Goal: Task Accomplishment & Management: Complete application form

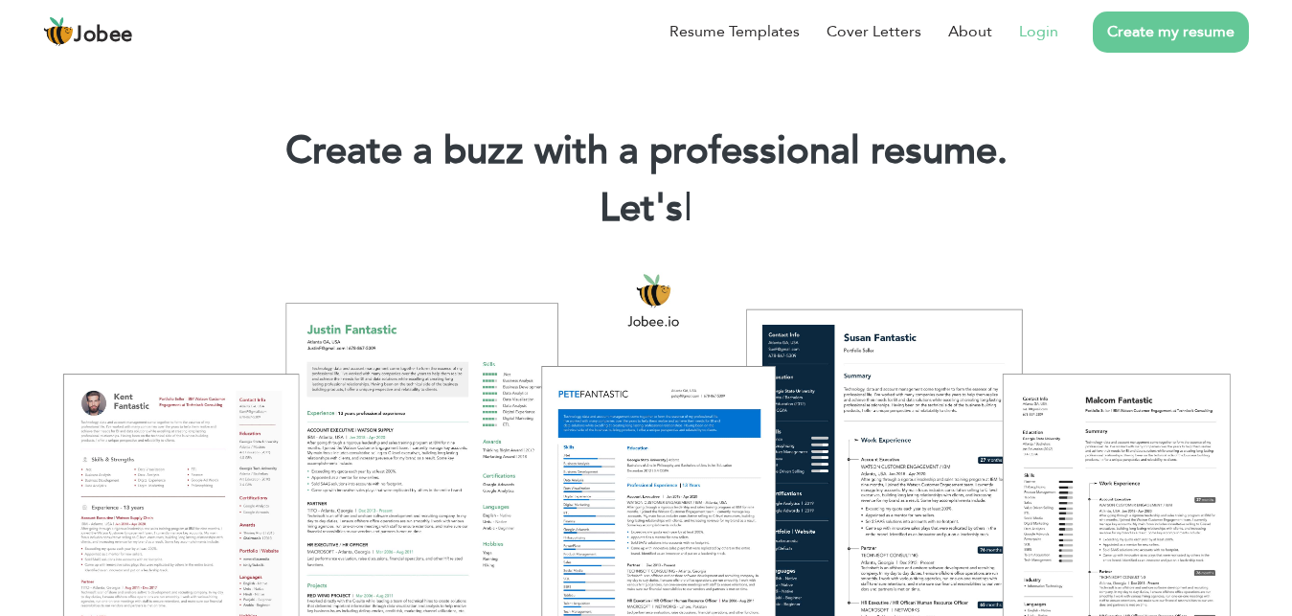
click at [1032, 34] on link "Login" at bounding box center [1038, 31] width 39 height 23
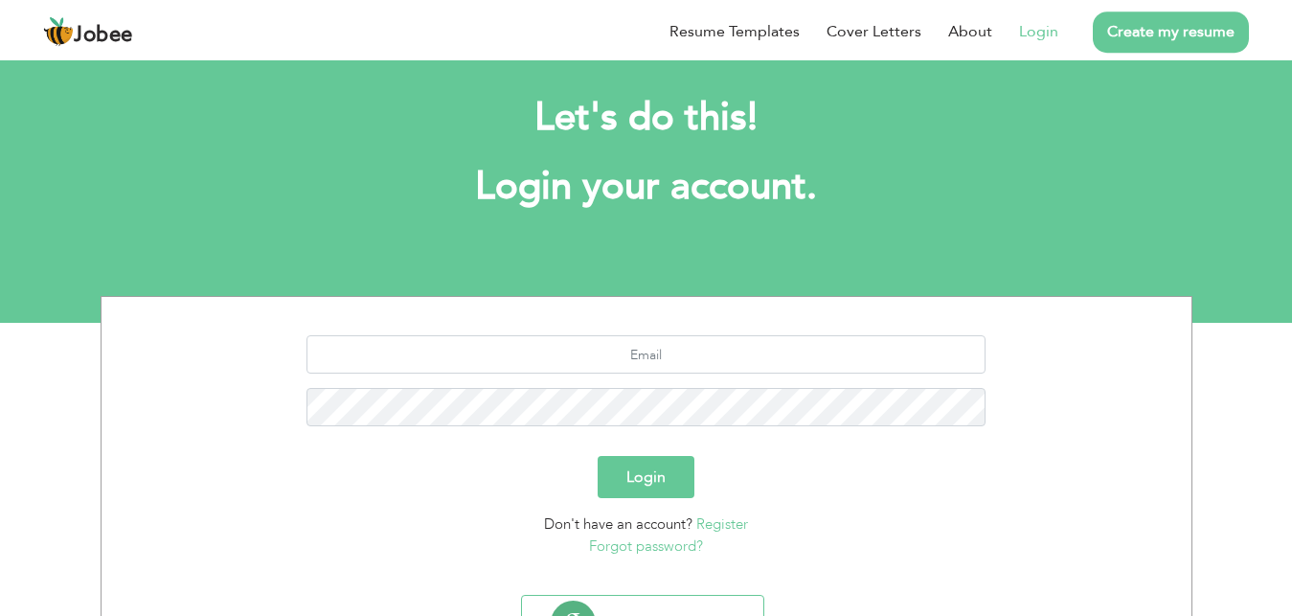
scroll to position [111, 0]
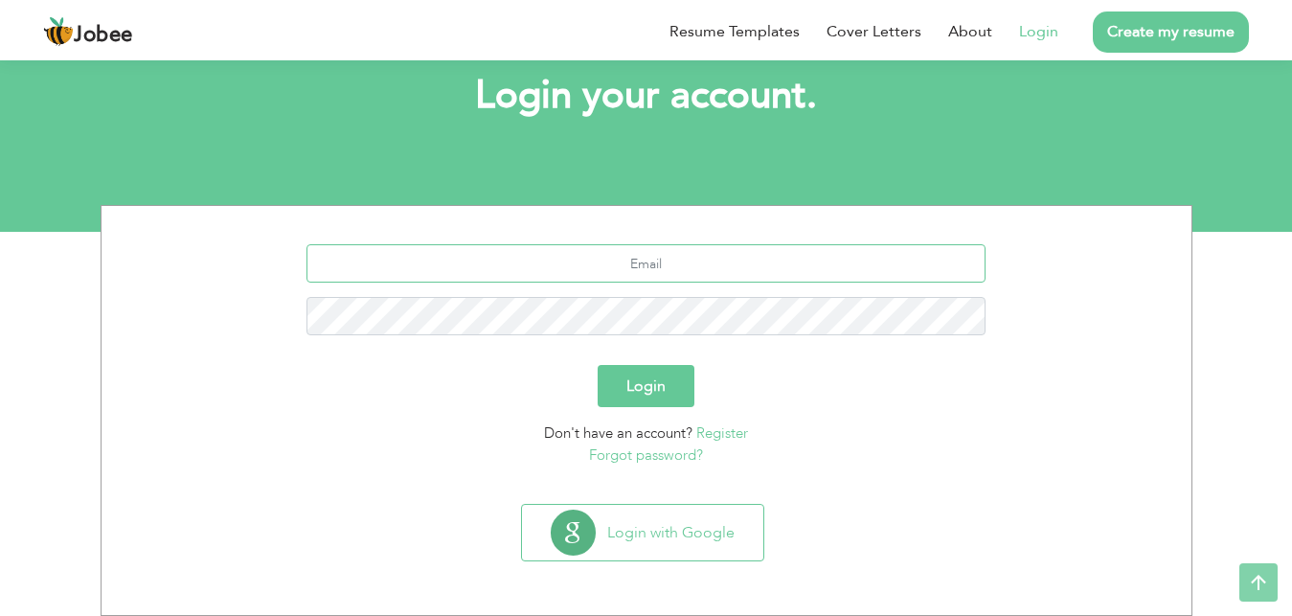
click at [650, 249] on input "text" at bounding box center [646, 263] width 679 height 38
click at [656, 260] on input "text" at bounding box center [646, 263] width 679 height 38
click at [641, 257] on input "text" at bounding box center [646, 263] width 679 height 38
type input "abdulhadifareedahmed@gmail.com"
click at [598, 365] on button "Login" at bounding box center [646, 386] width 97 height 42
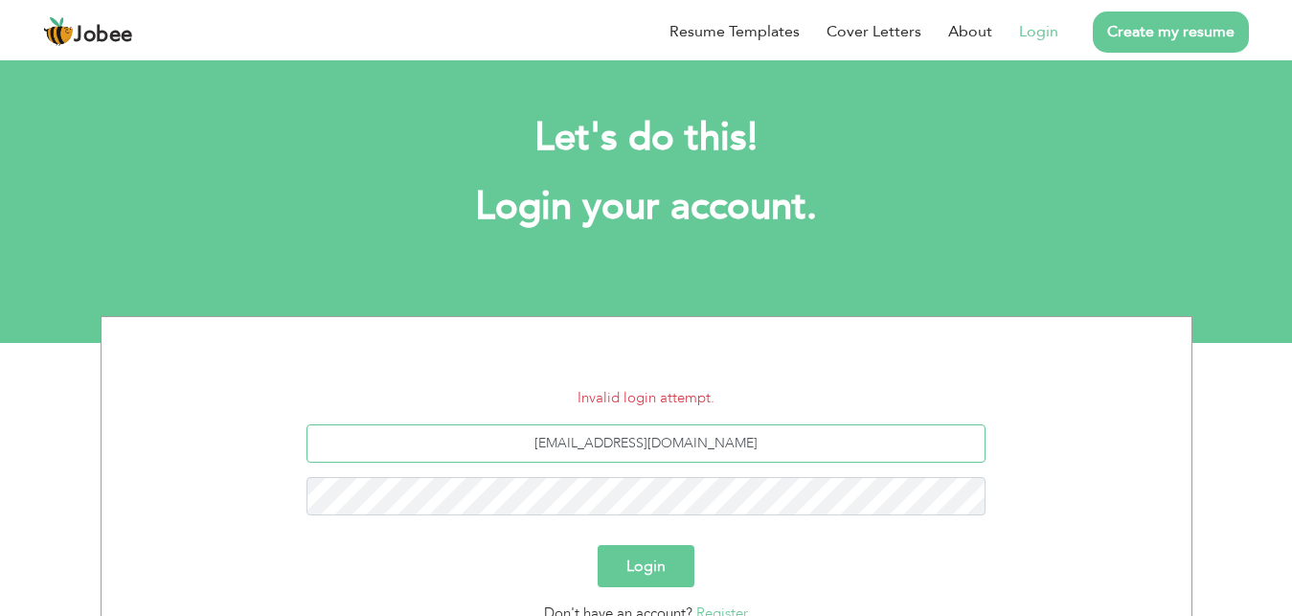
click at [683, 442] on input "abdulhadifareedahmed@gmail.com" at bounding box center [646, 443] width 679 height 38
click at [685, 442] on input "abdulhadifareedahmed@gmail.com" at bounding box center [646, 443] width 679 height 38
type input "abdulhadifareedahmedqazi@gmail.com"
click at [598, 545] on button "Login" at bounding box center [646, 566] width 97 height 42
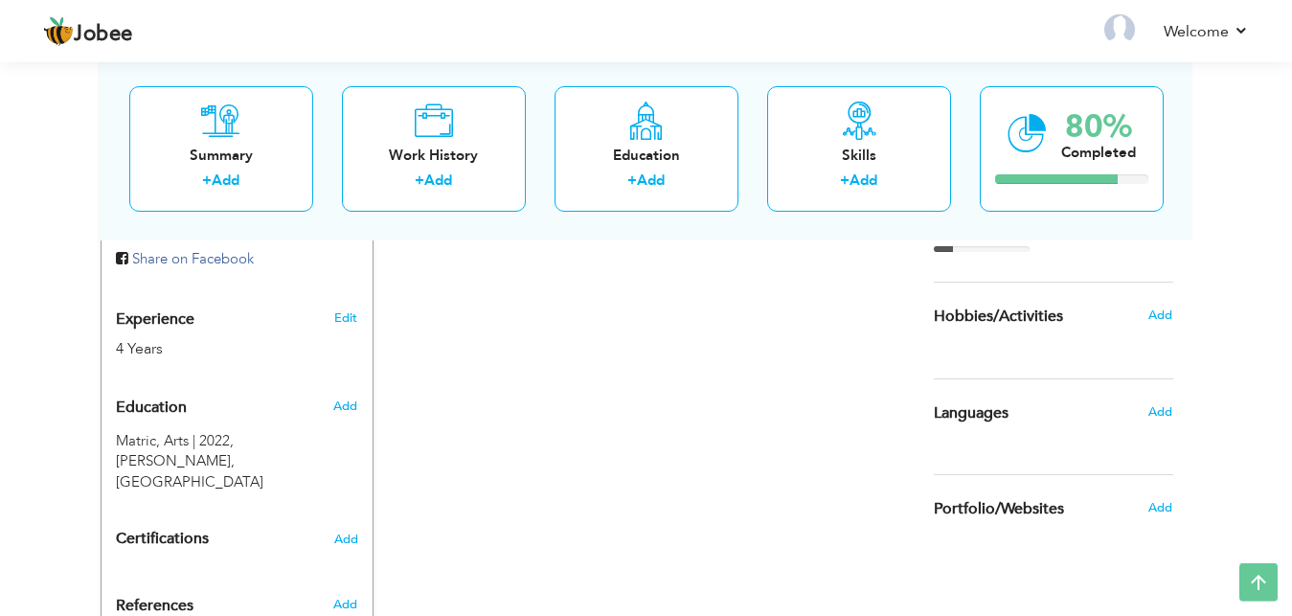
scroll to position [684, 0]
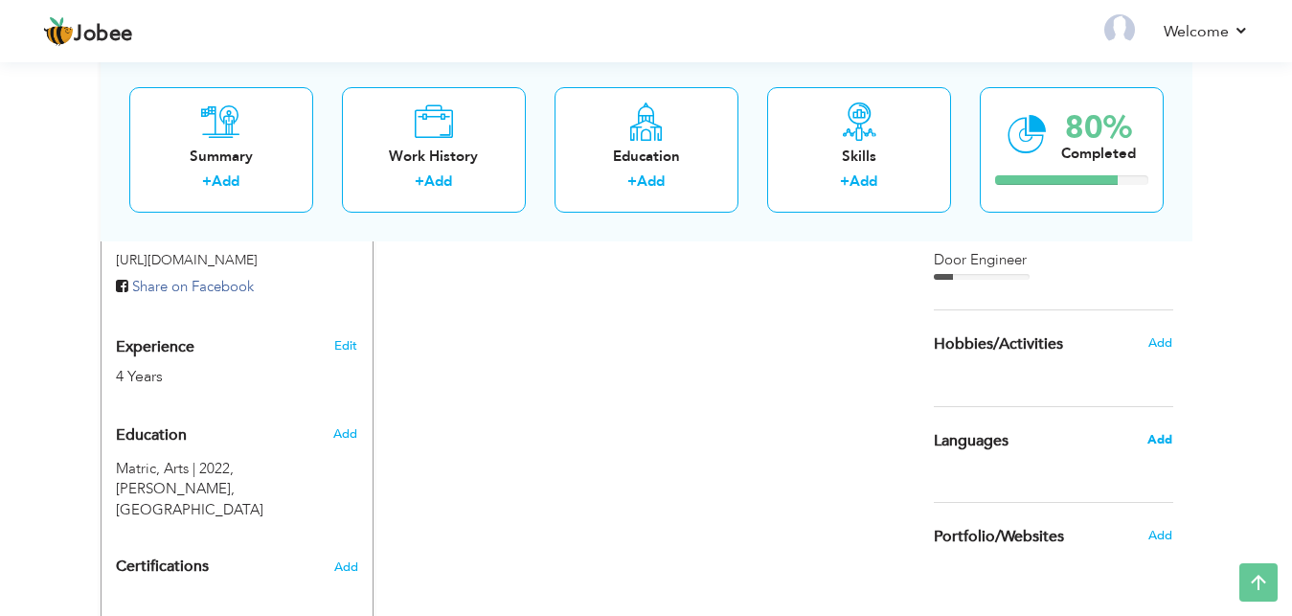
click at [1162, 434] on span "Add" at bounding box center [1160, 439] width 25 height 17
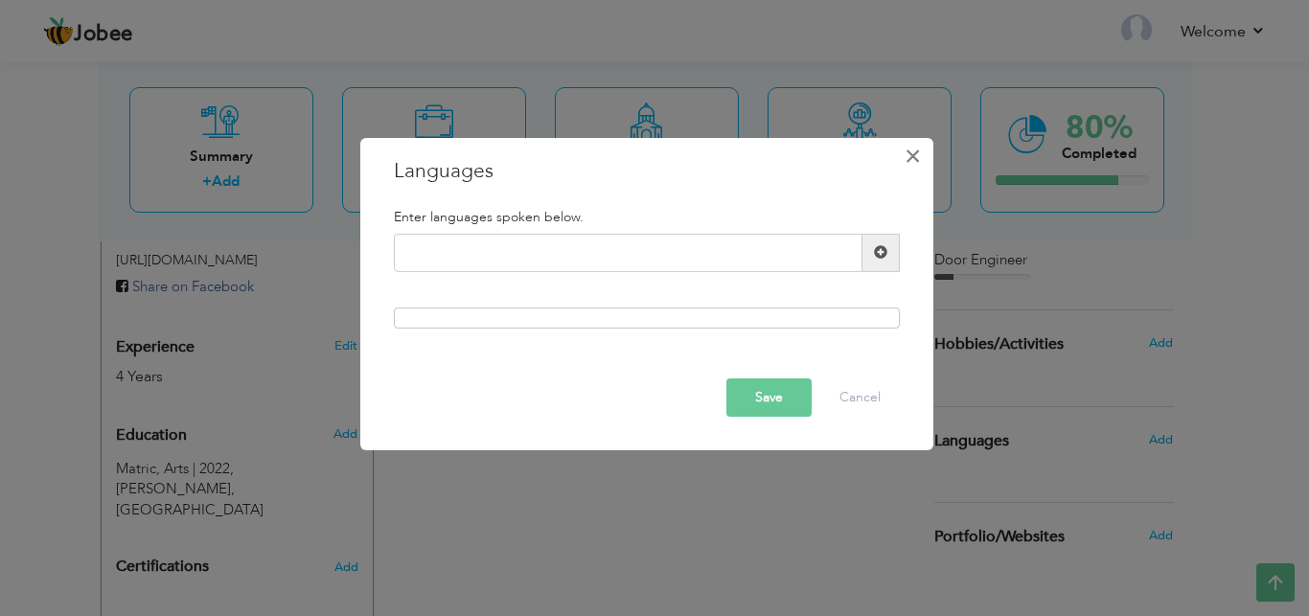
click at [905, 149] on span "×" at bounding box center [912, 155] width 16 height 34
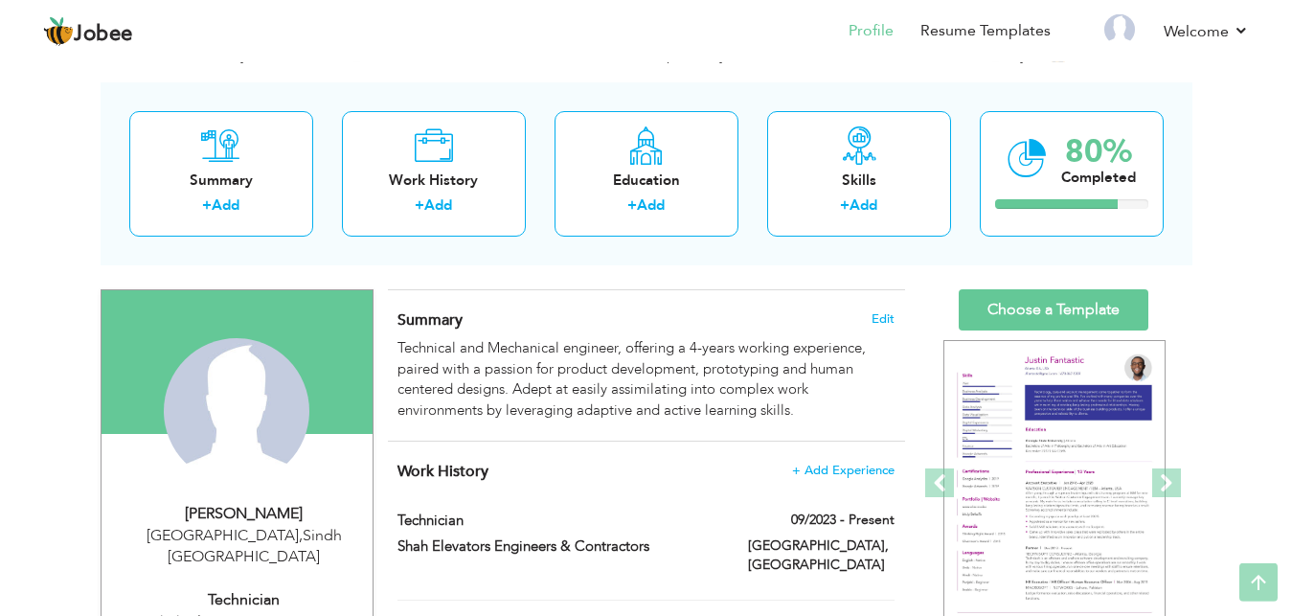
scroll to position [0, 0]
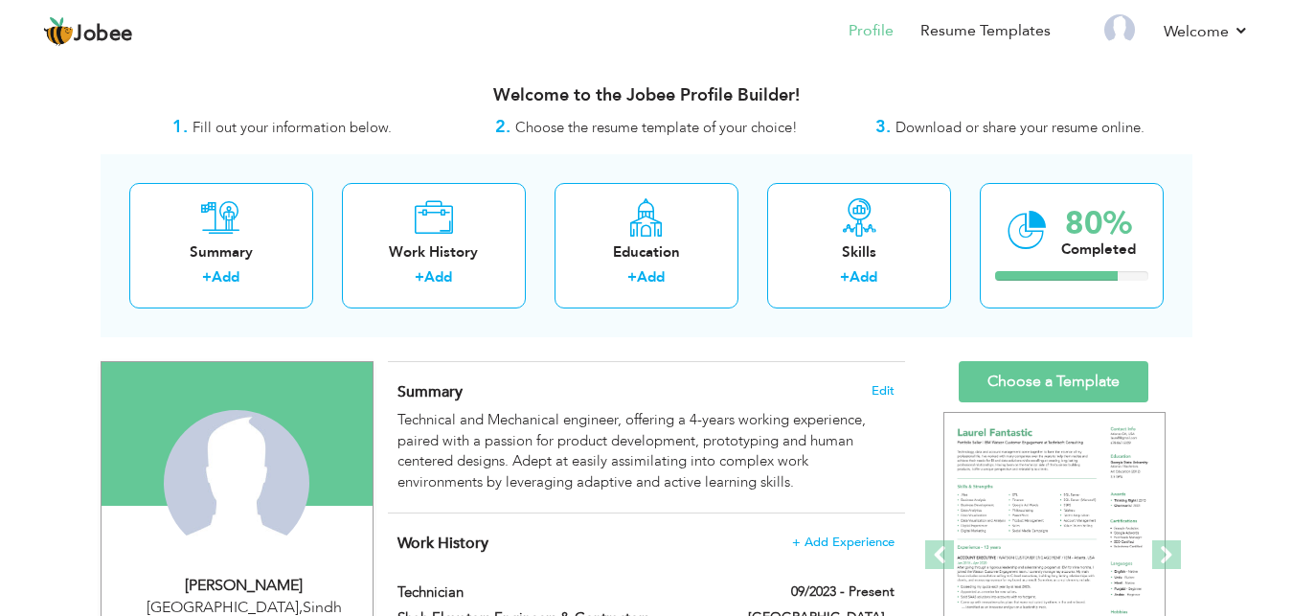
drag, startPoint x: 736, startPoint y: 365, endPoint x: 697, endPoint y: 381, distance: 42.5
click at [559, 362] on div "Summary Edit Technical and Mechanical engineer, offering a 4-years working expe…" at bounding box center [646, 437] width 517 height 151
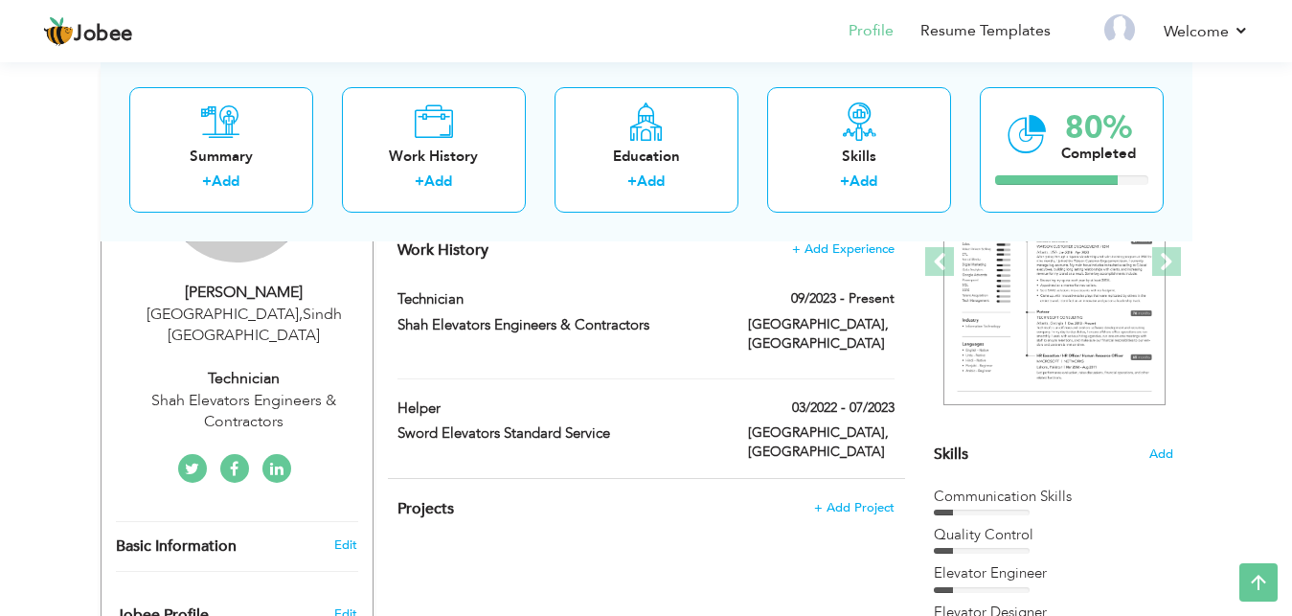
scroll to position [195, 0]
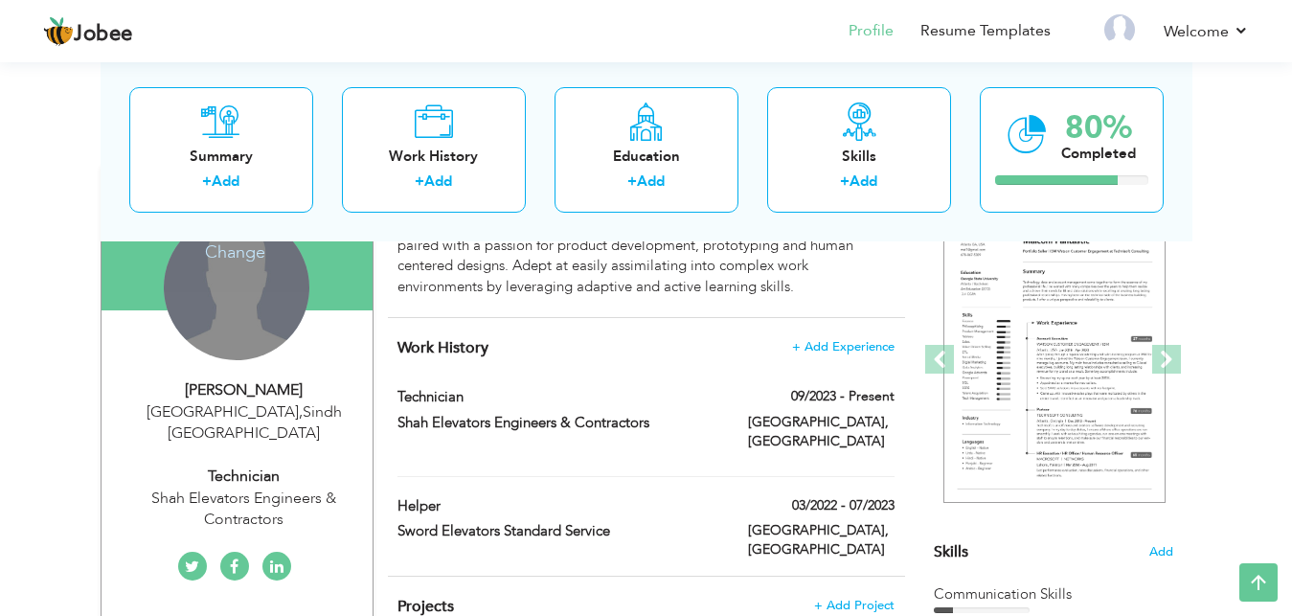
click at [247, 297] on div "Change Remove" at bounding box center [237, 288] width 146 height 146
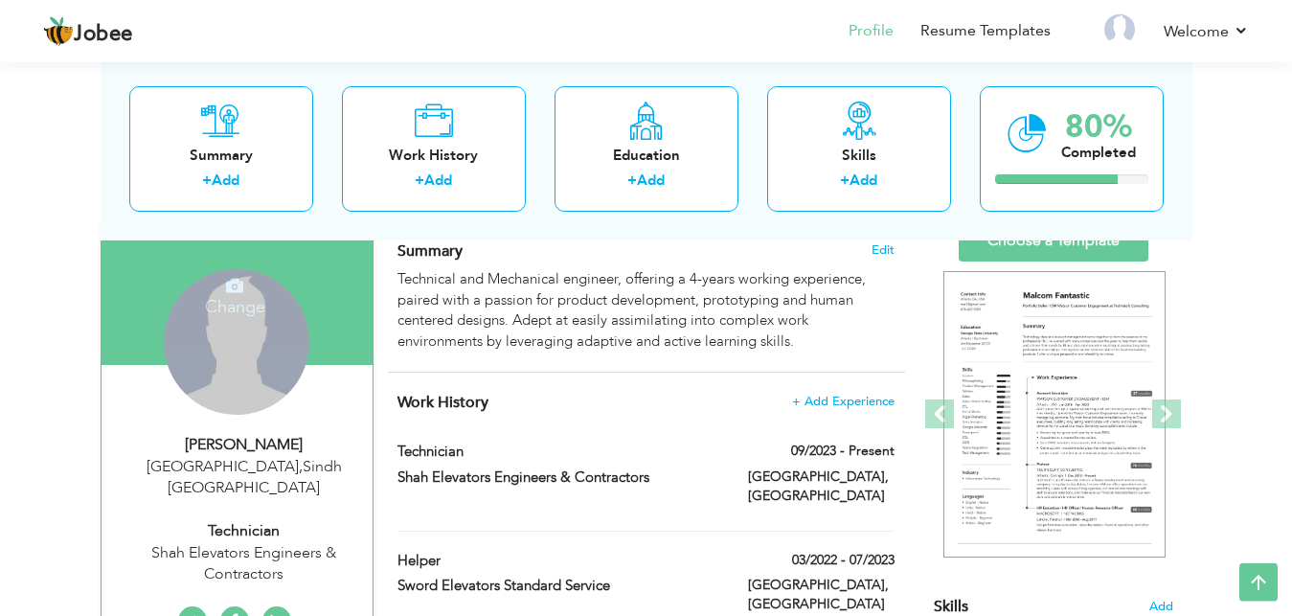
scroll to position [98, 0]
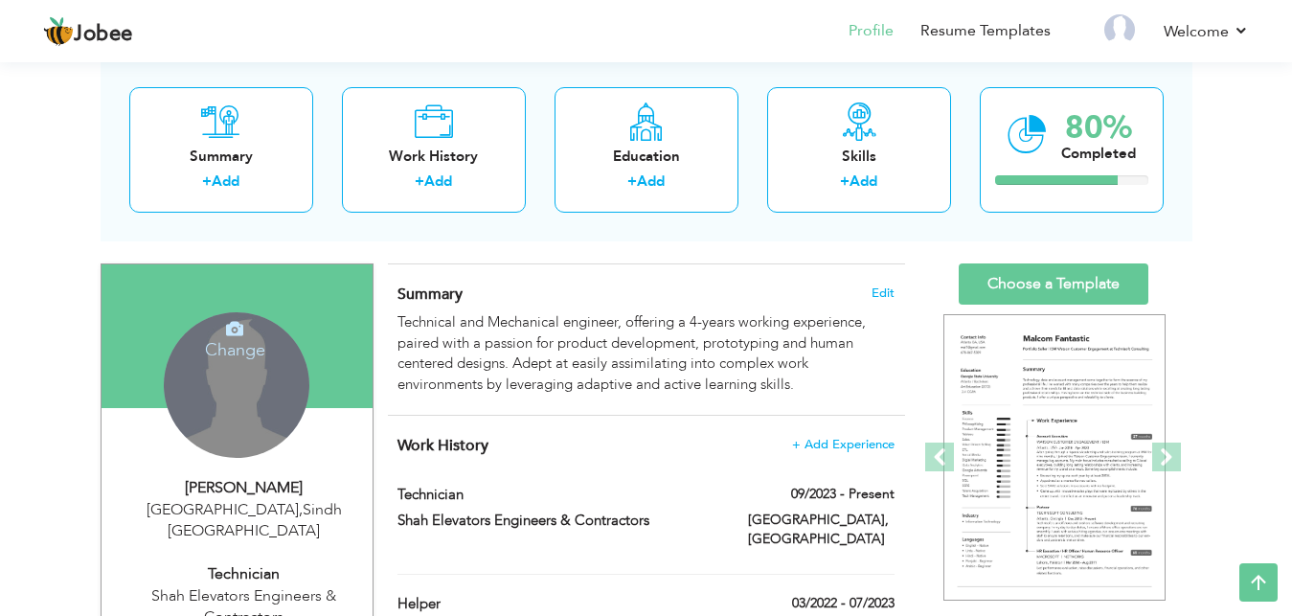
click at [240, 346] on h4 "Change" at bounding box center [235, 337] width 137 height 46
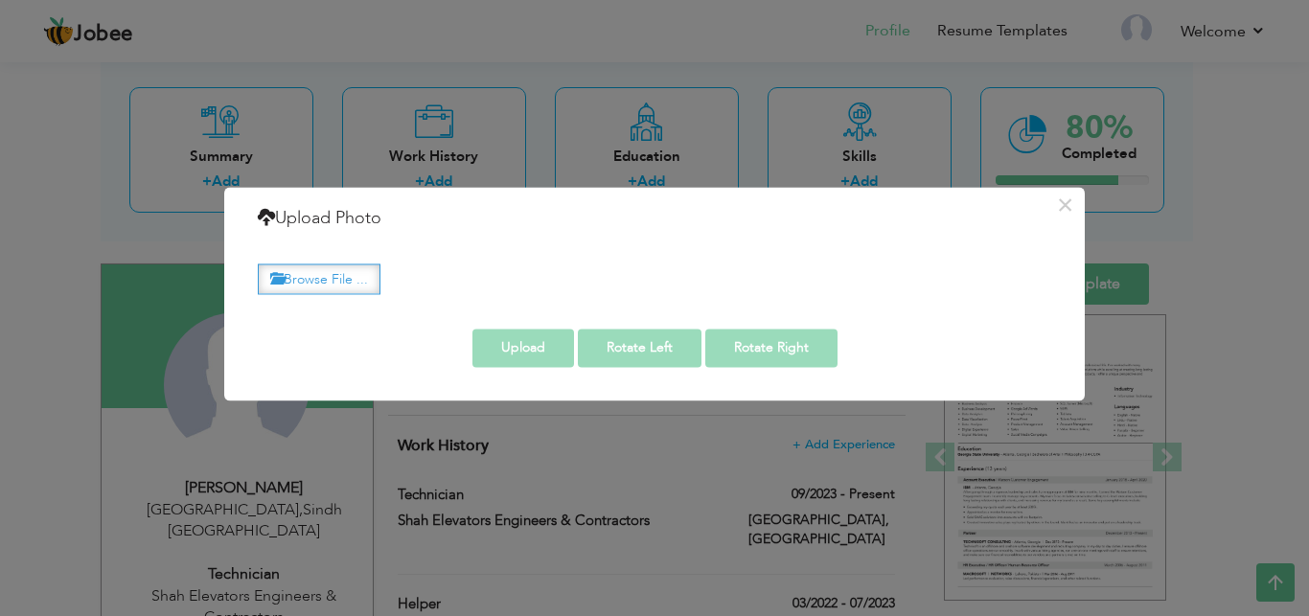
click at [346, 278] on label "Browse File ..." at bounding box center [319, 279] width 123 height 30
click at [0, 0] on input "Browse File ..." at bounding box center [0, 0] width 0 height 0
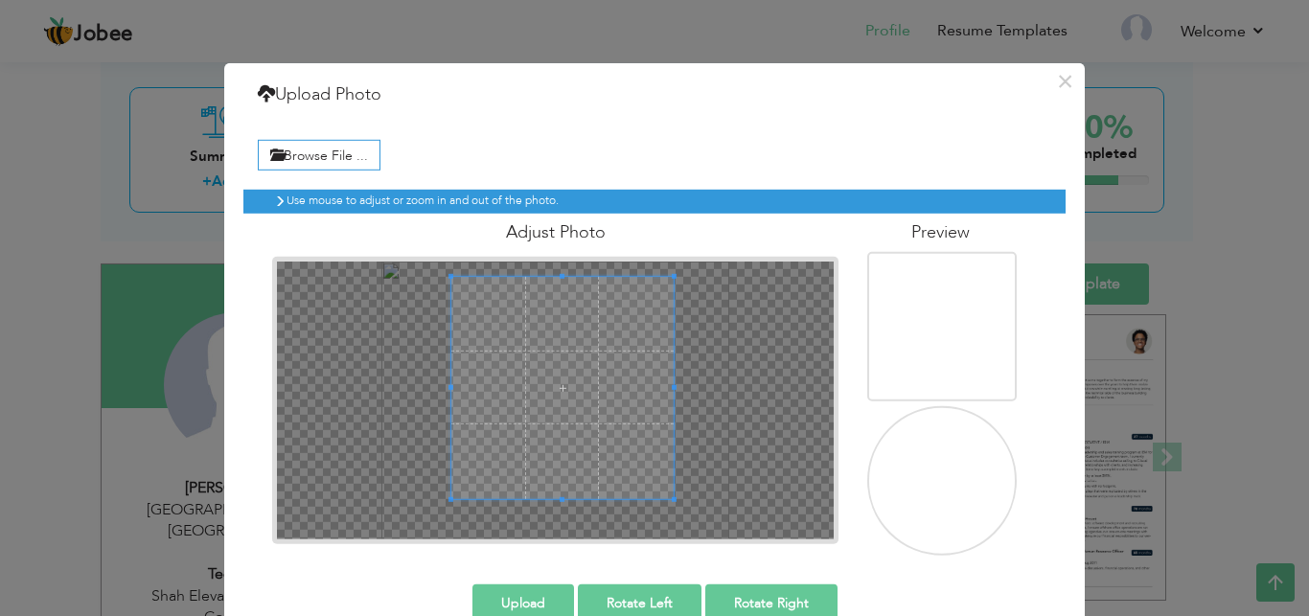
click at [596, 404] on span at bounding box center [562, 387] width 222 height 222
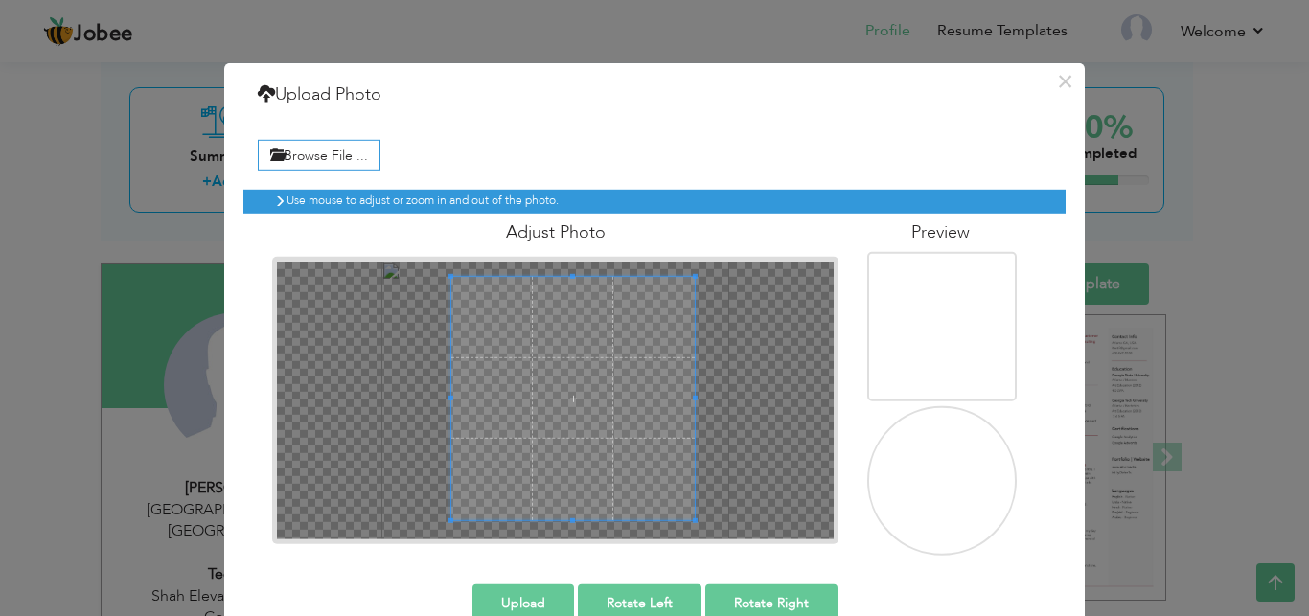
click at [685, 511] on div at bounding box center [572, 397] width 243 height 243
click at [501, 590] on button "Upload" at bounding box center [523, 602] width 102 height 38
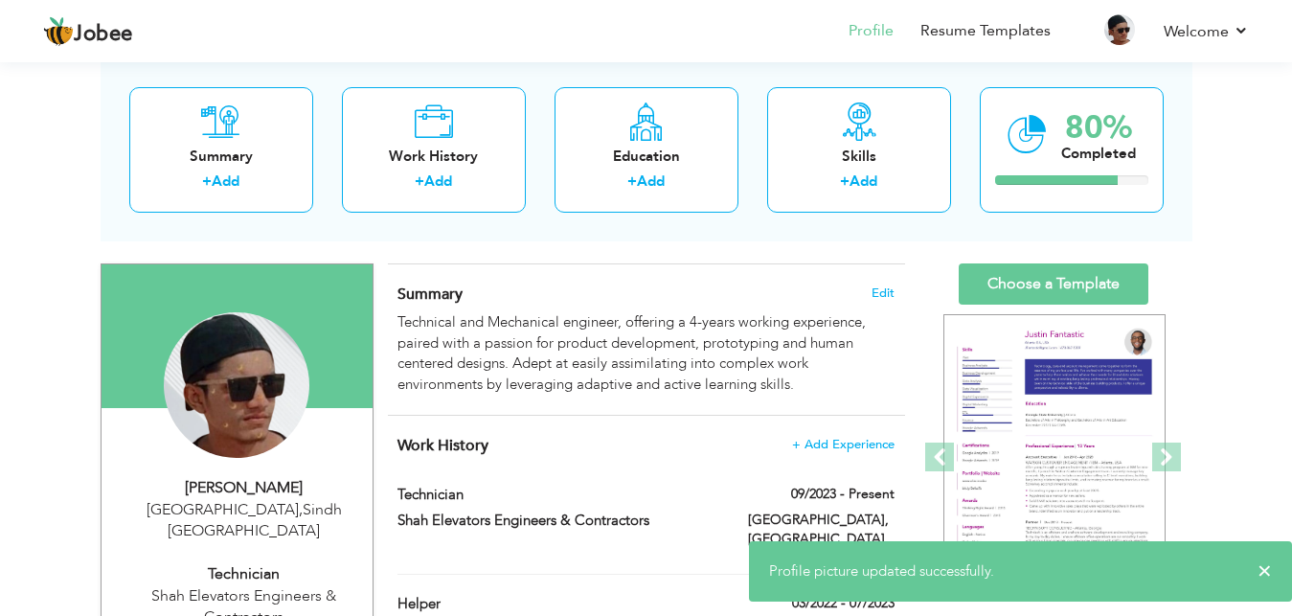
click at [572, 282] on div "Summary Edit Technical and Mechanical engineer, offering a 4-years working expe…" at bounding box center [646, 339] width 517 height 151
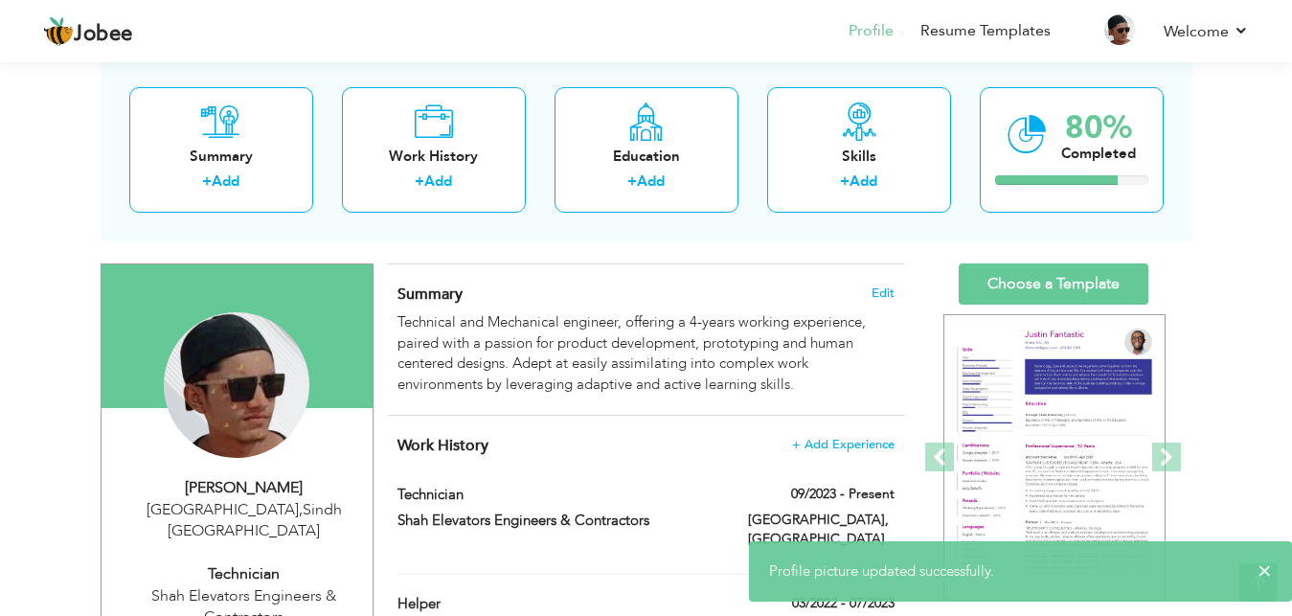
drag, startPoint x: 560, startPoint y: 280, endPoint x: 550, endPoint y: 277, distance: 10.0
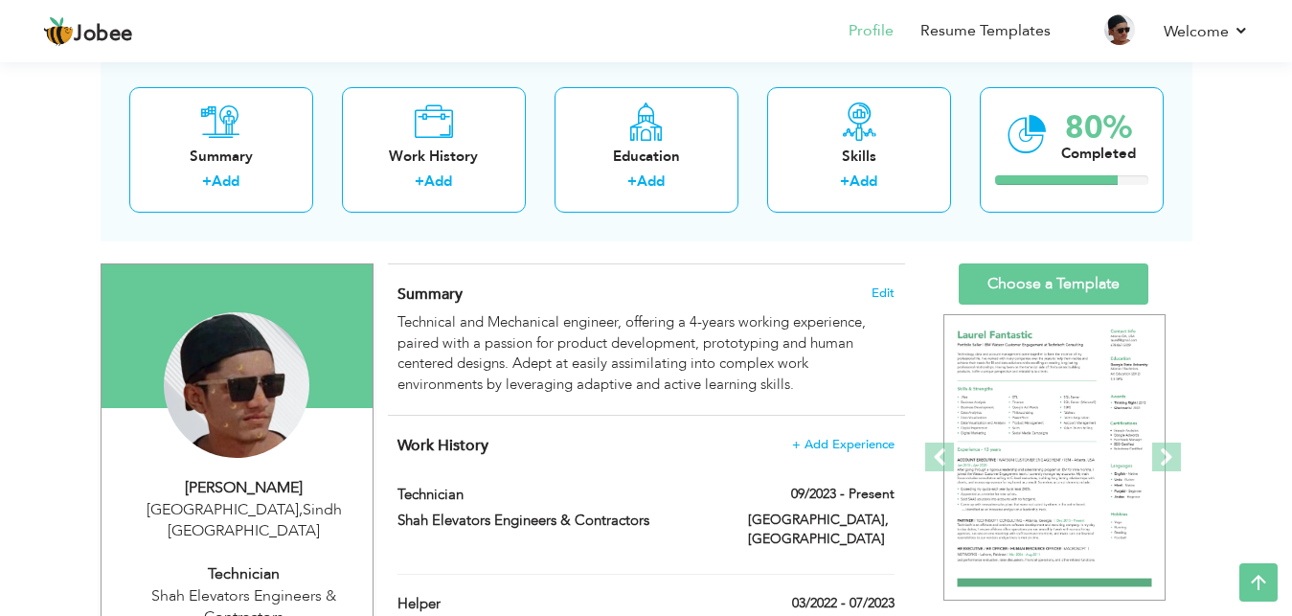
click at [529, 273] on div "Summary Edit Technical and Mechanical engineer, offering a 4-years working expe…" at bounding box center [646, 339] width 517 height 151
click at [1059, 293] on link "Choose a Template" at bounding box center [1054, 283] width 190 height 41
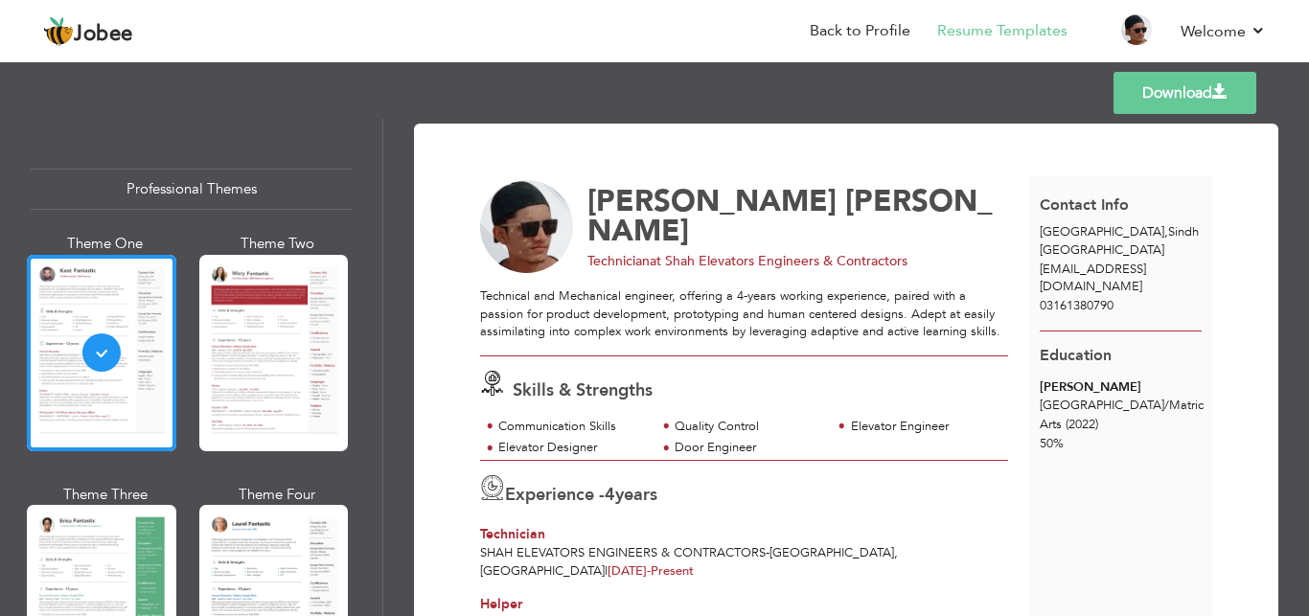
drag, startPoint x: 697, startPoint y: 293, endPoint x: 686, endPoint y: 292, distance: 11.5
click at [645, 286] on div "[PERSON_NAME] Technician at Shah Elevators Engineers & Contractors Technical an…" at bounding box center [754, 413] width 549 height 474
drag, startPoint x: 781, startPoint y: 280, endPoint x: 707, endPoint y: 285, distance: 73.9
click at [640, 289] on div "Technical and Mechanical engineer, offering a 4-years working experience, paire…" at bounding box center [744, 314] width 528 height 54
drag, startPoint x: 778, startPoint y: 298, endPoint x: 726, endPoint y: 290, distance: 52.3
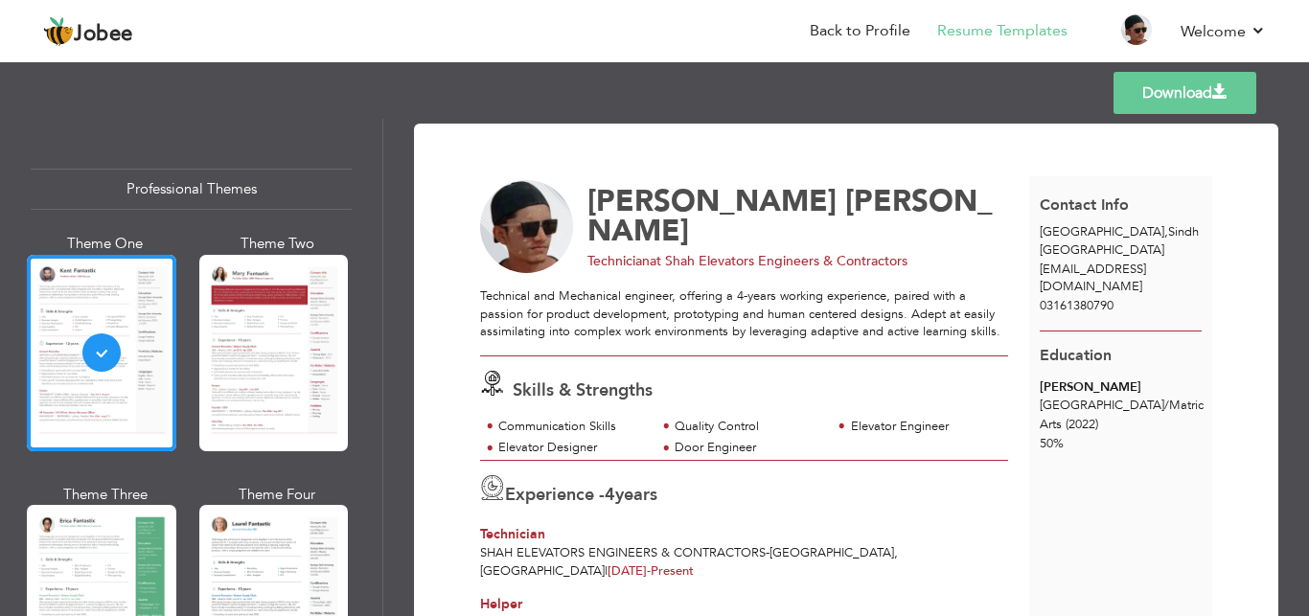
click at [678, 290] on div "Technical and Mechanical engineer, offering a 4-years working experience, paire…" at bounding box center [744, 314] width 528 height 54
click at [689, 293] on div "Technical and Mechanical engineer, offering a 4-years working experience, paire…" at bounding box center [744, 314] width 528 height 54
drag, startPoint x: 775, startPoint y: 312, endPoint x: 733, endPoint y: 295, distance: 45.5
click at [729, 295] on div "Technical and Mechanical engineer, offering a 4-years working experience, paire…" at bounding box center [744, 314] width 528 height 54
drag, startPoint x: 791, startPoint y: 306, endPoint x: 736, endPoint y: 300, distance: 55.9
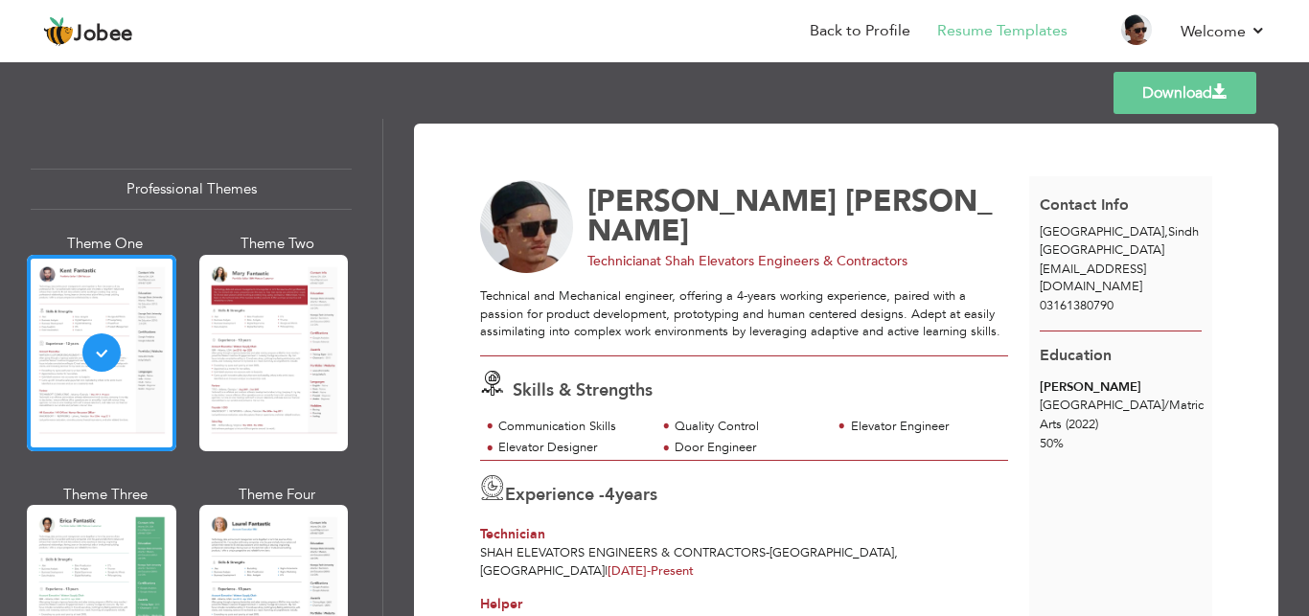
click at [736, 300] on div "Technical and Mechanical engineer, offering a 4-years working experience, paire…" at bounding box center [744, 314] width 528 height 54
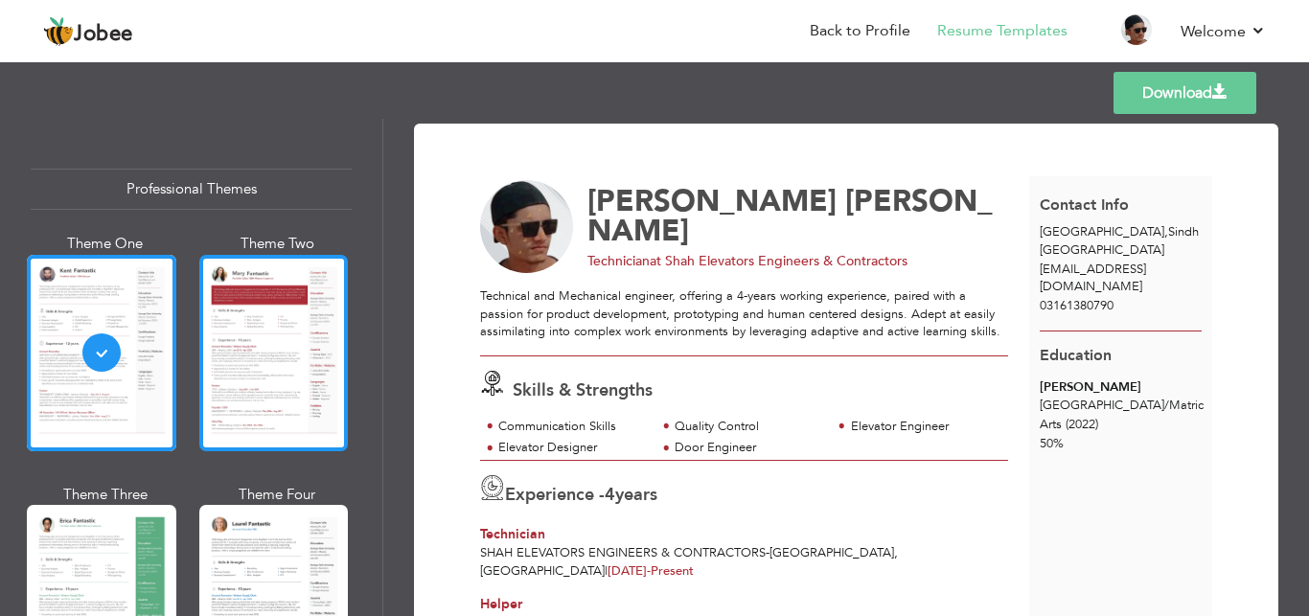
click at [253, 319] on div at bounding box center [273, 353] width 149 height 196
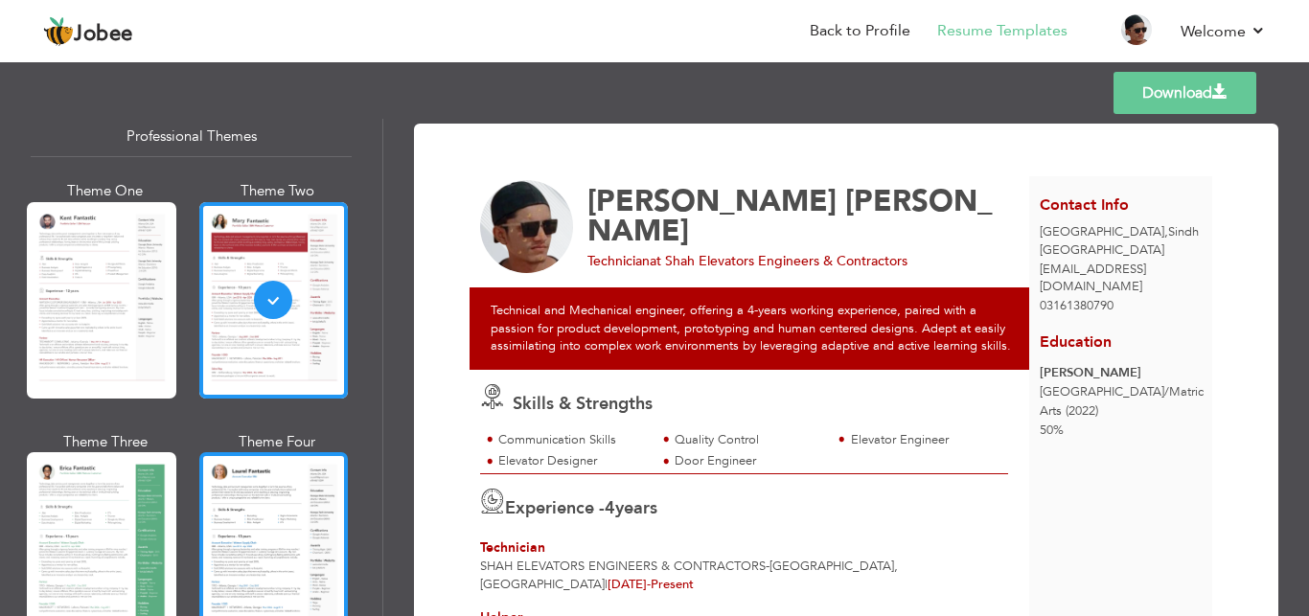
scroll to position [230, 0]
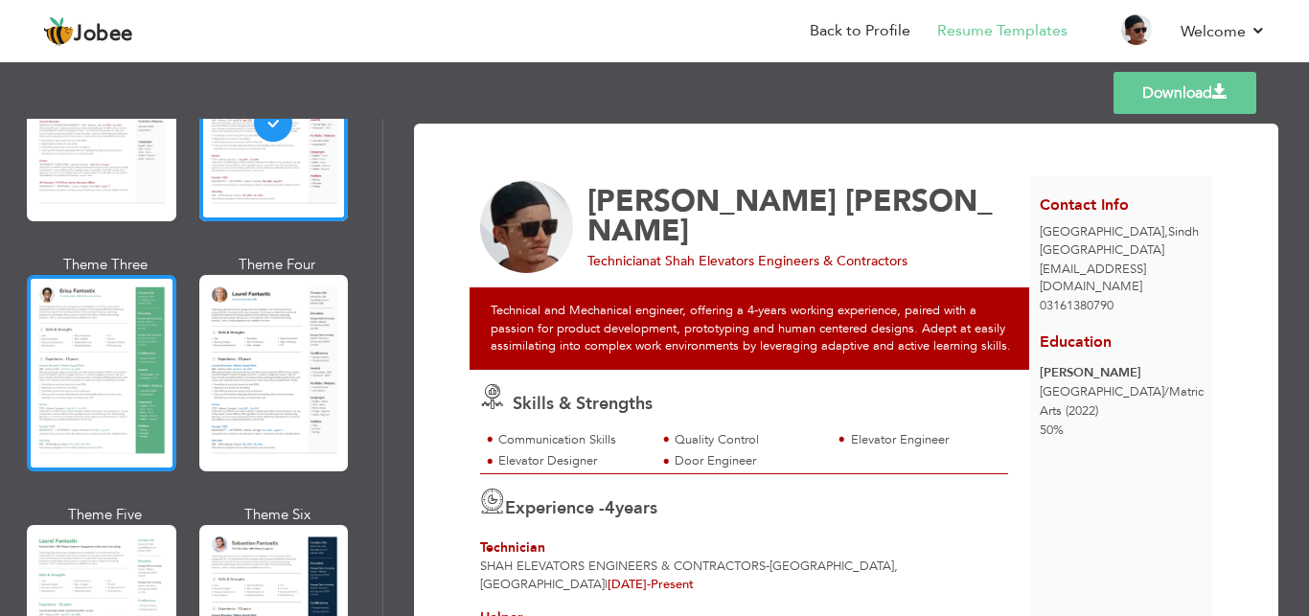
click at [104, 381] on div at bounding box center [101, 373] width 149 height 196
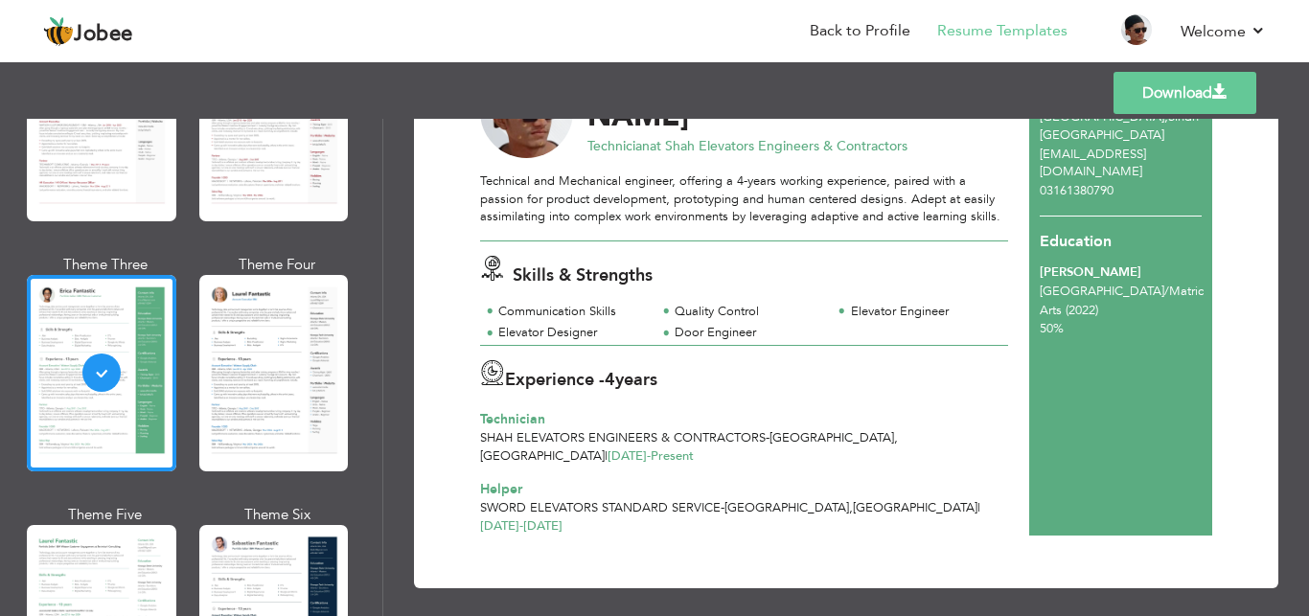
scroll to position [0, 0]
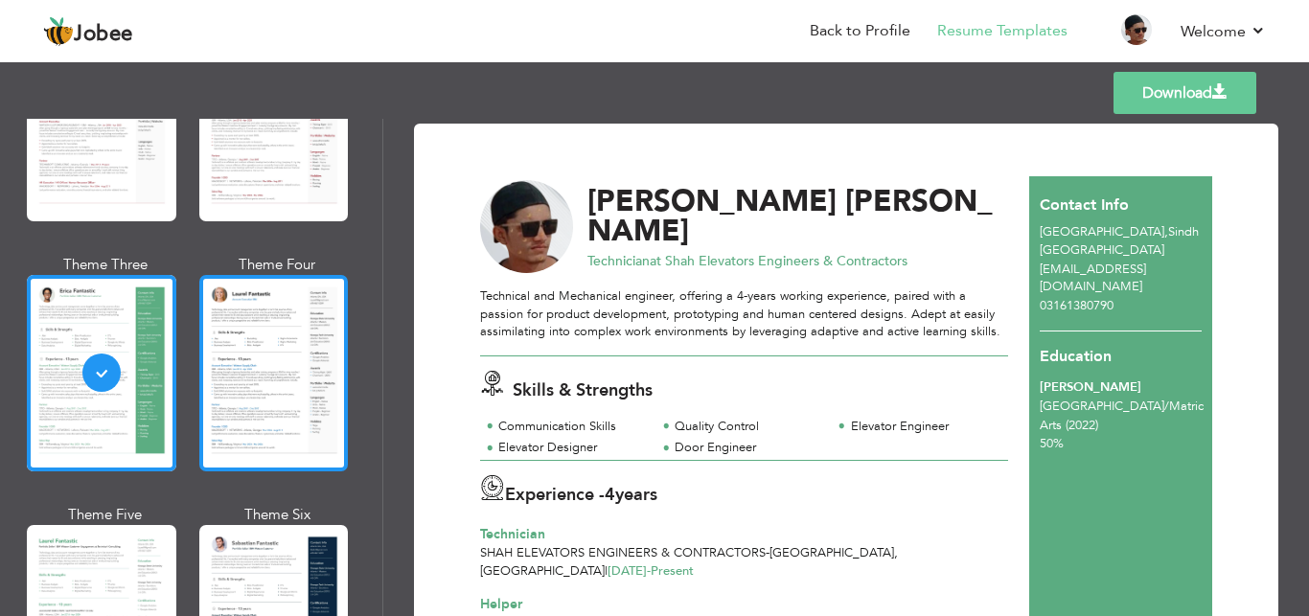
click at [199, 349] on div at bounding box center [273, 373] width 149 height 196
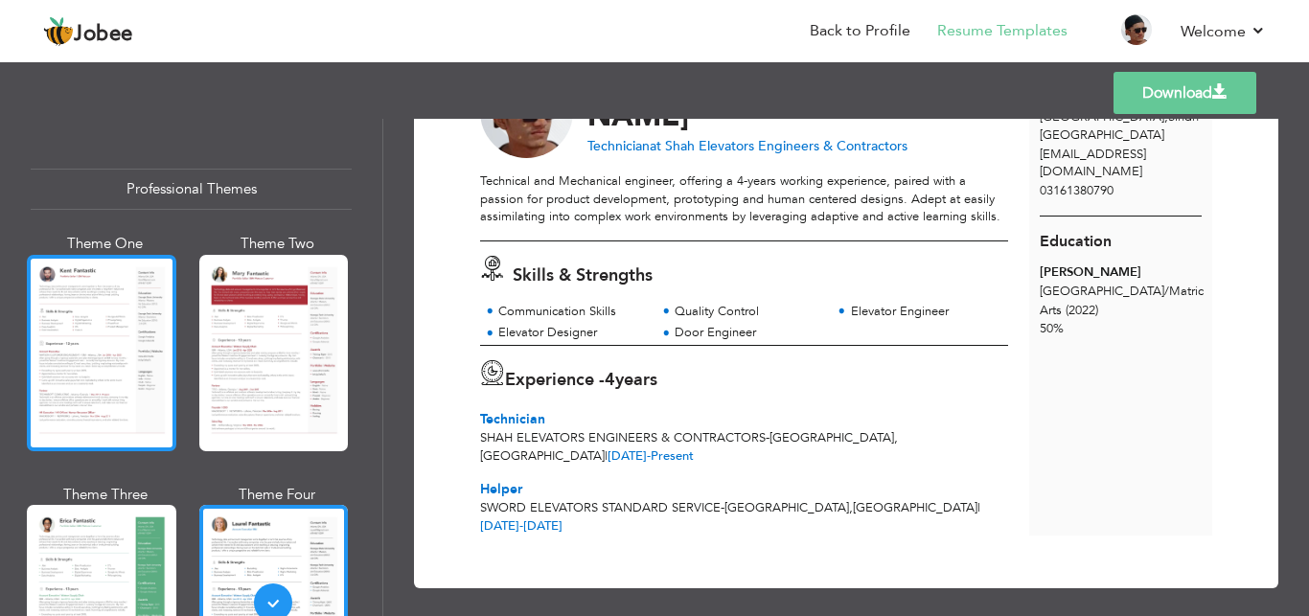
click at [136, 320] on div at bounding box center [101, 353] width 149 height 196
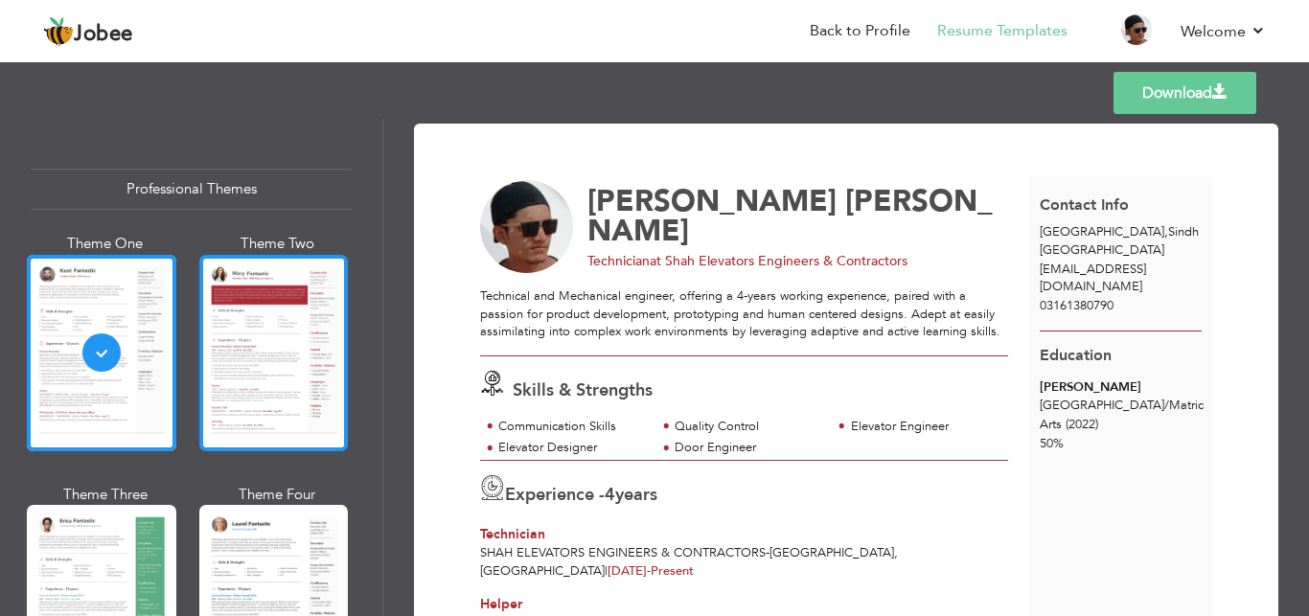
click at [304, 300] on div at bounding box center [273, 353] width 149 height 196
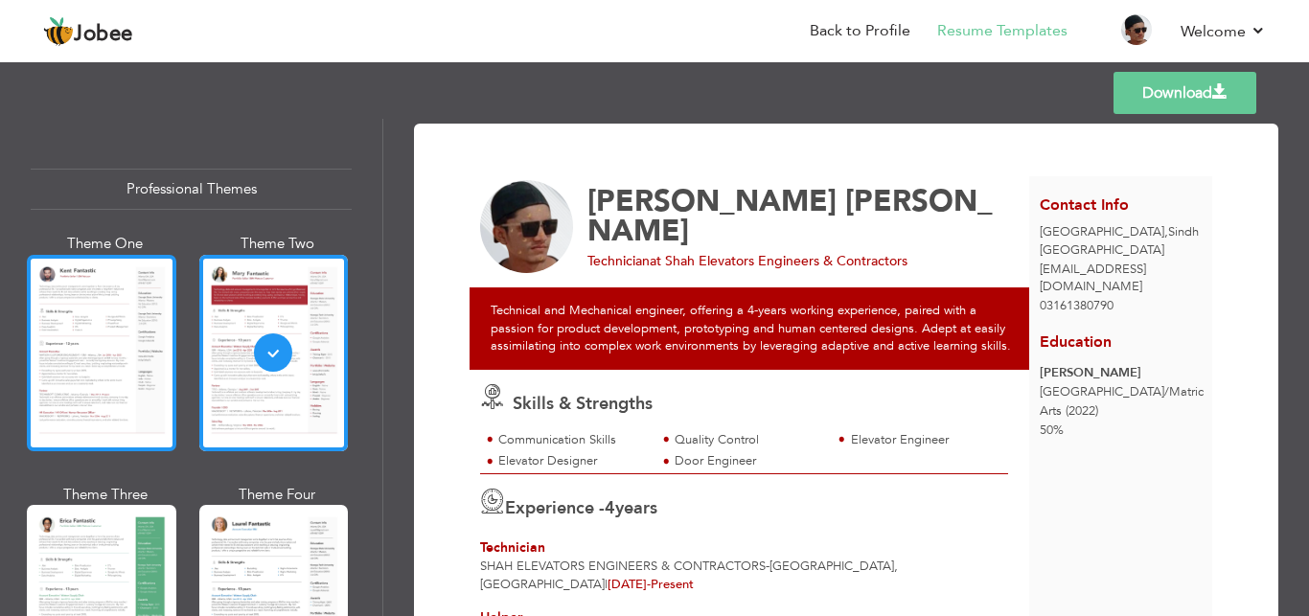
click at [149, 331] on div at bounding box center [101, 353] width 149 height 196
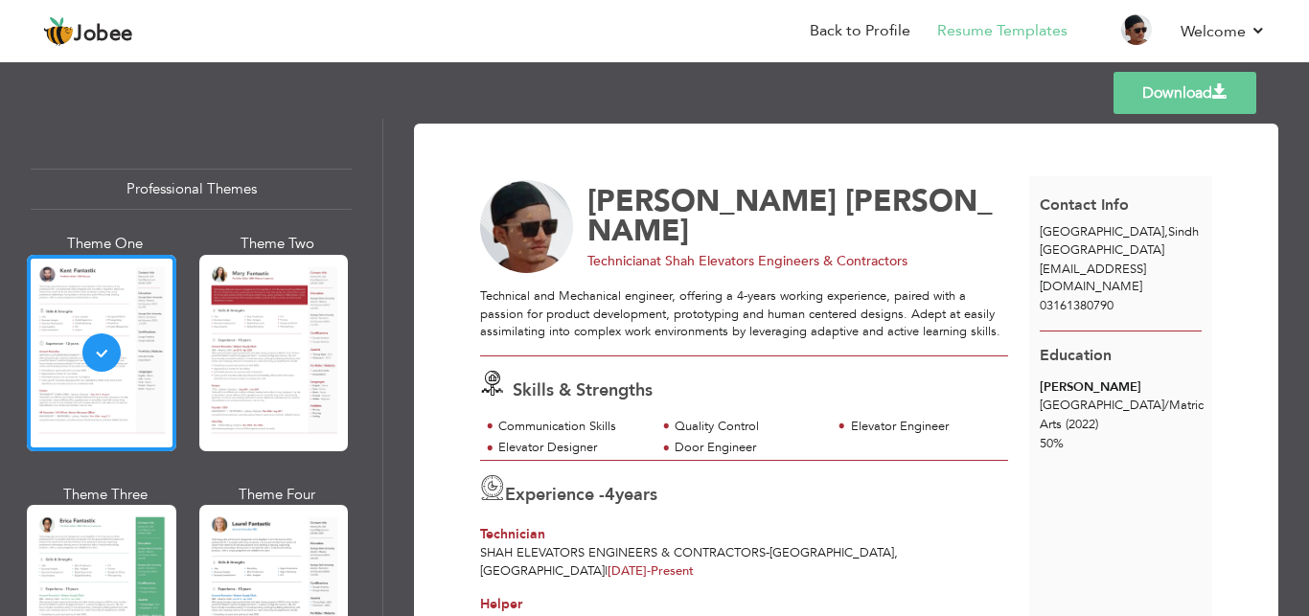
click at [344, 340] on div "Professional Themes Theme One Theme Two Theme Three Theme Six" at bounding box center [191, 367] width 382 height 497
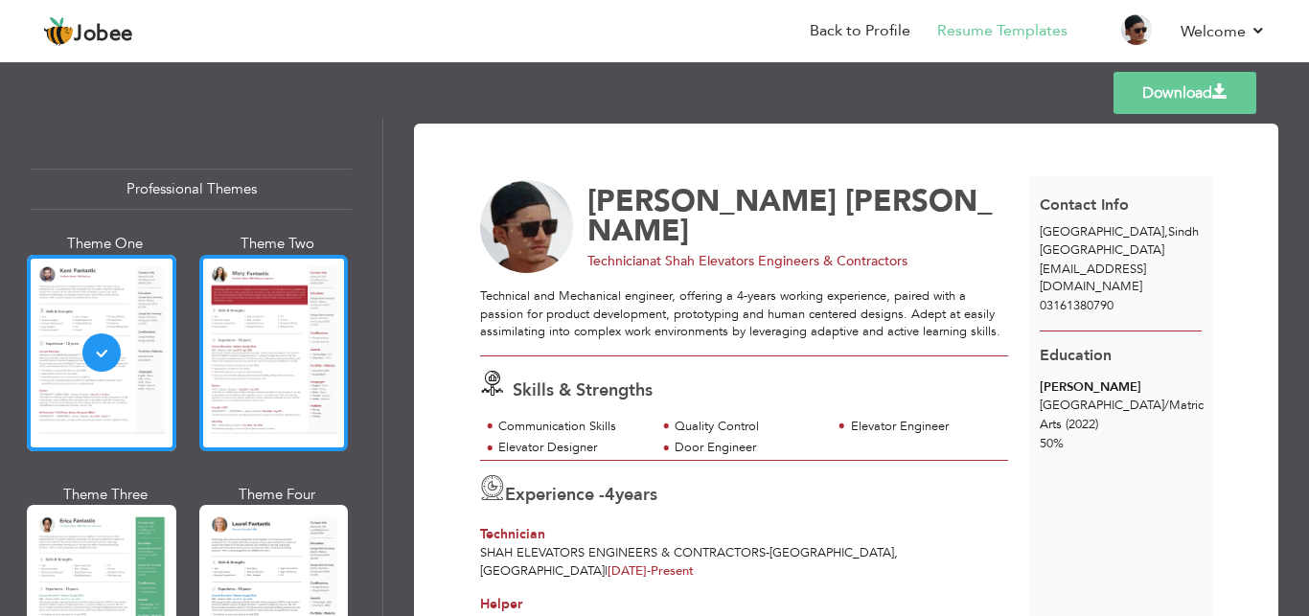
click at [295, 342] on div at bounding box center [273, 353] width 149 height 196
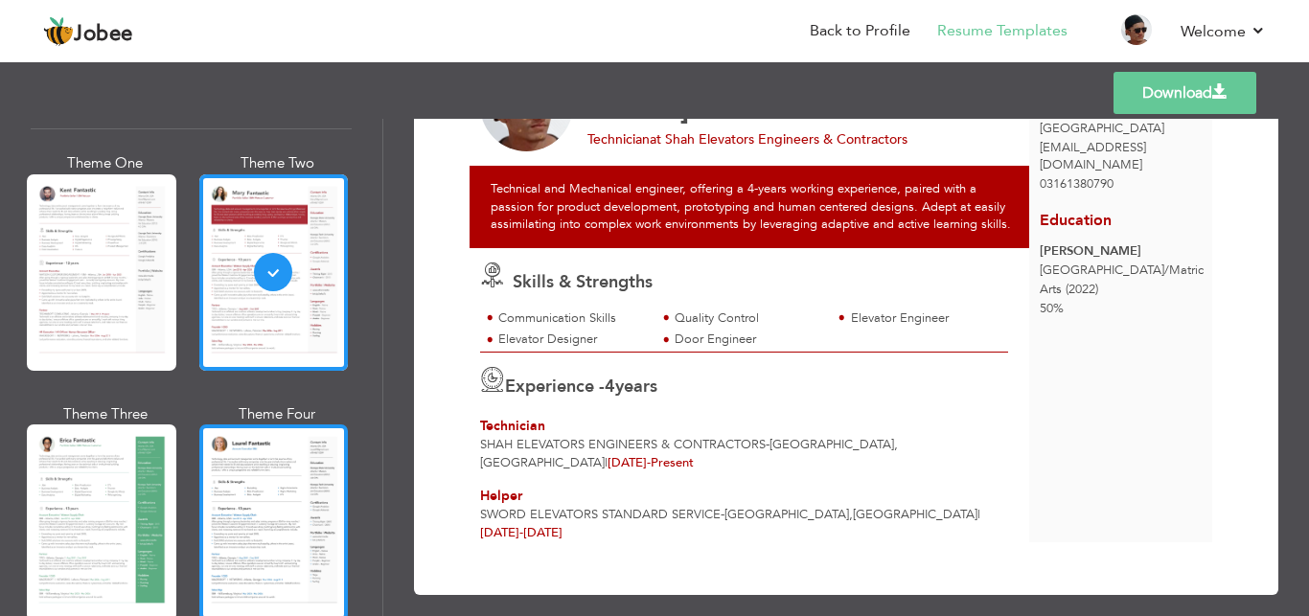
scroll to position [115, 0]
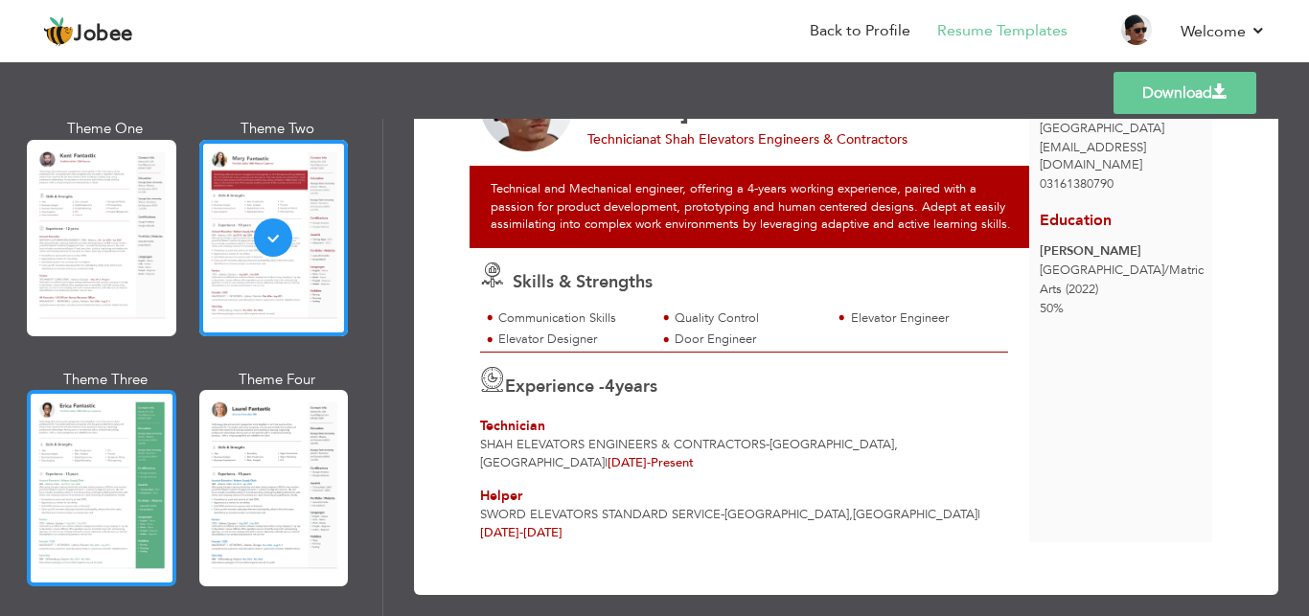
click at [144, 476] on div at bounding box center [101, 488] width 149 height 196
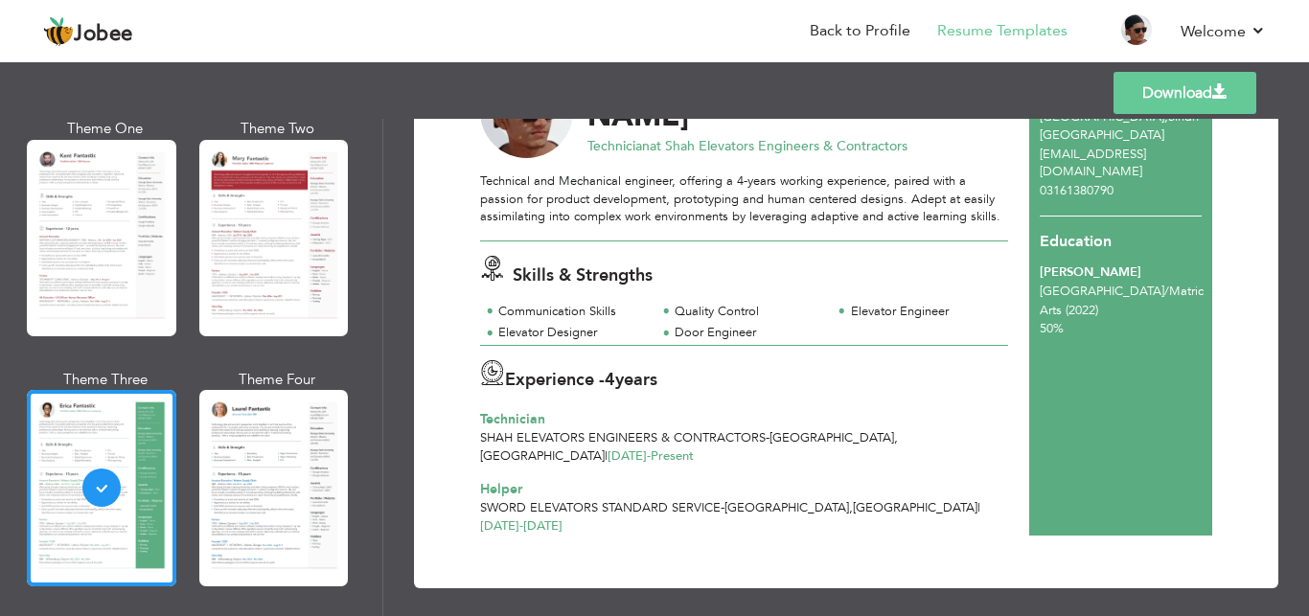
scroll to position [0, 0]
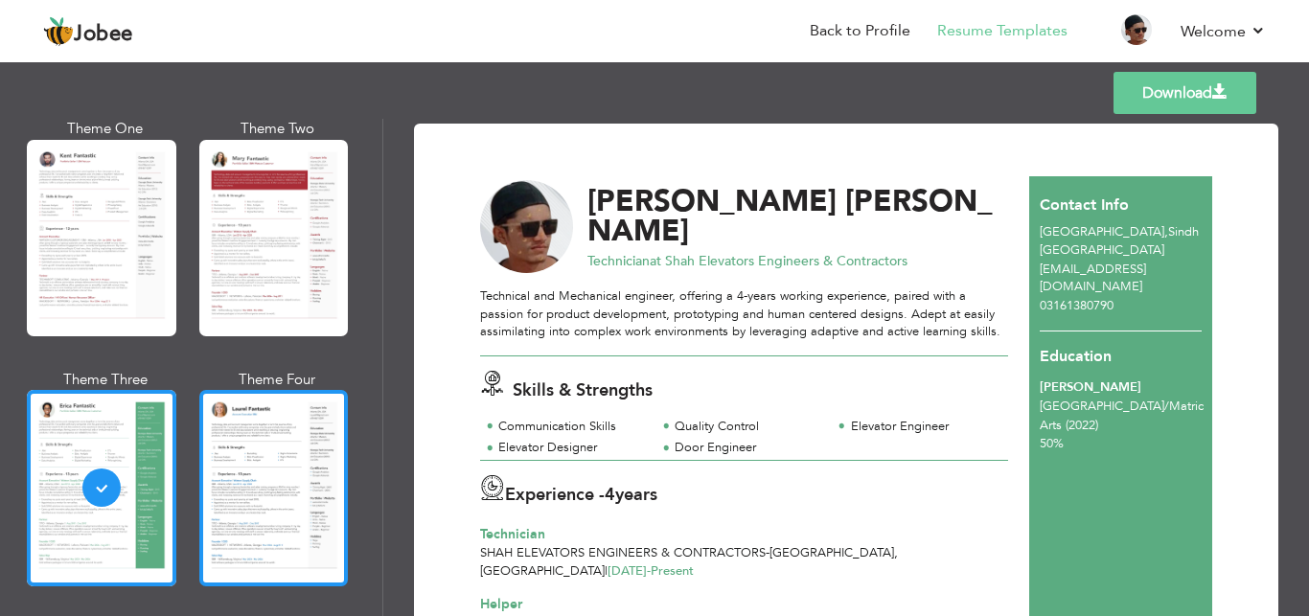
click at [299, 420] on div at bounding box center [273, 488] width 149 height 196
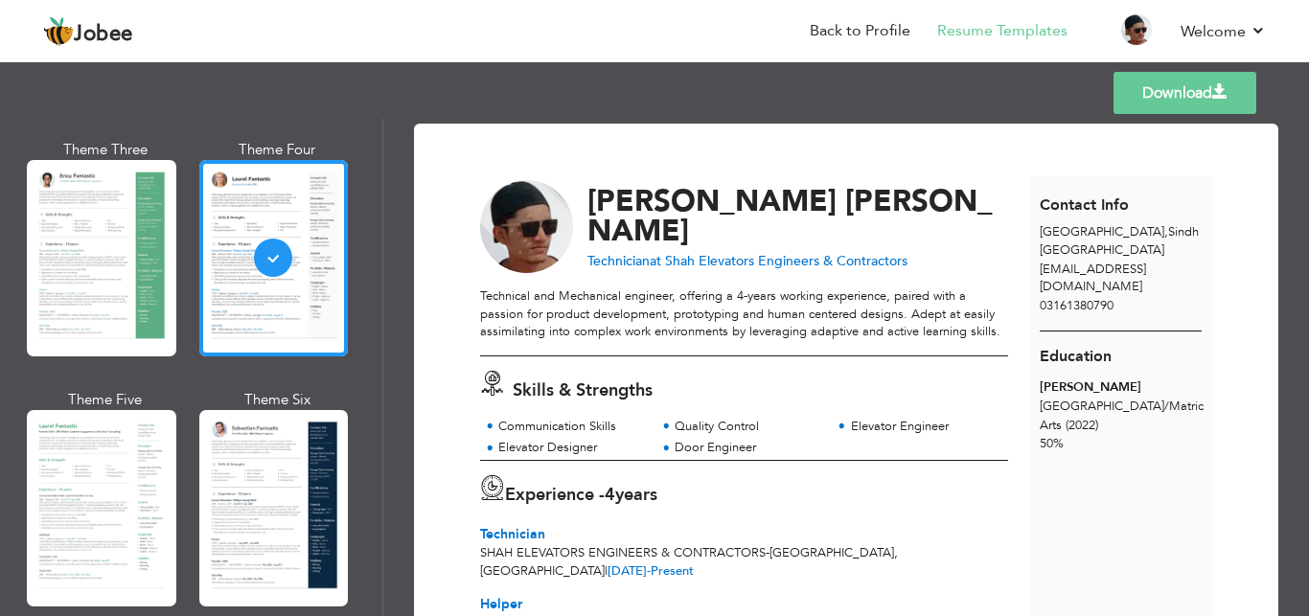
scroll to position [575, 0]
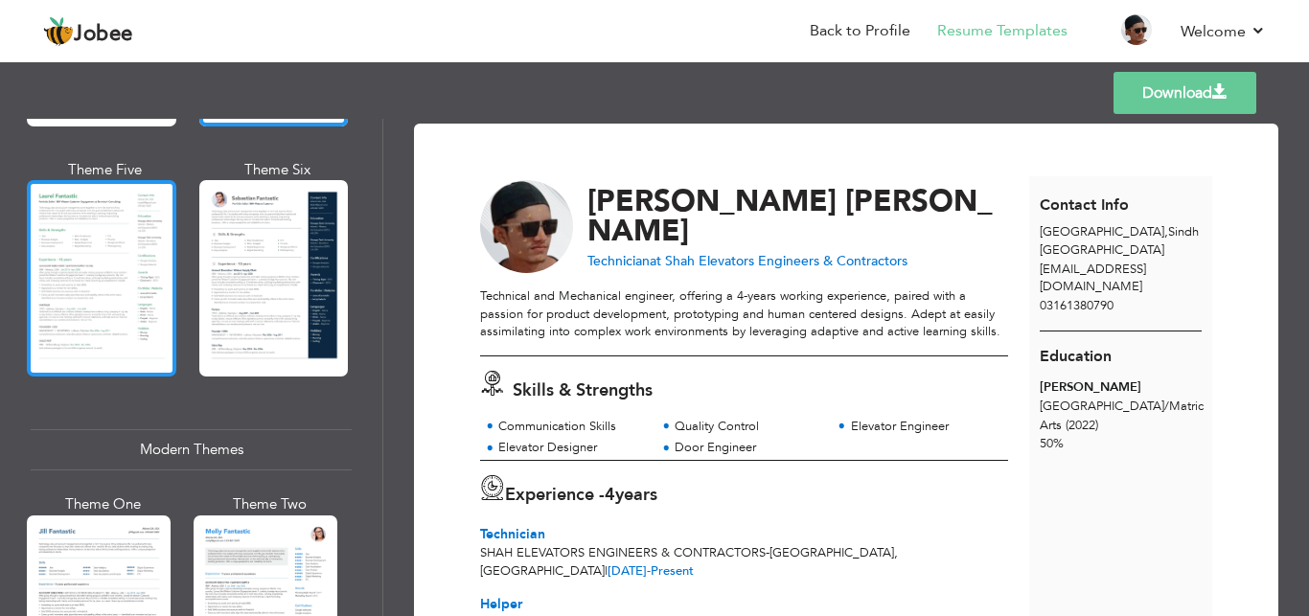
click at [102, 254] on div at bounding box center [101, 278] width 149 height 196
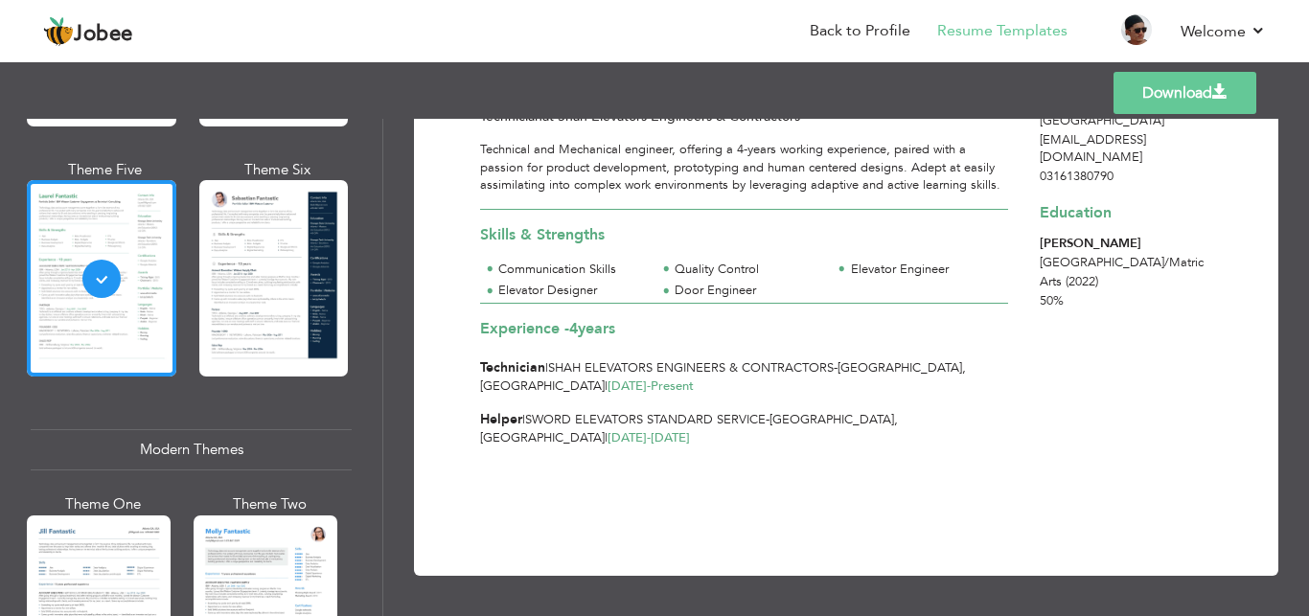
scroll to position [0, 0]
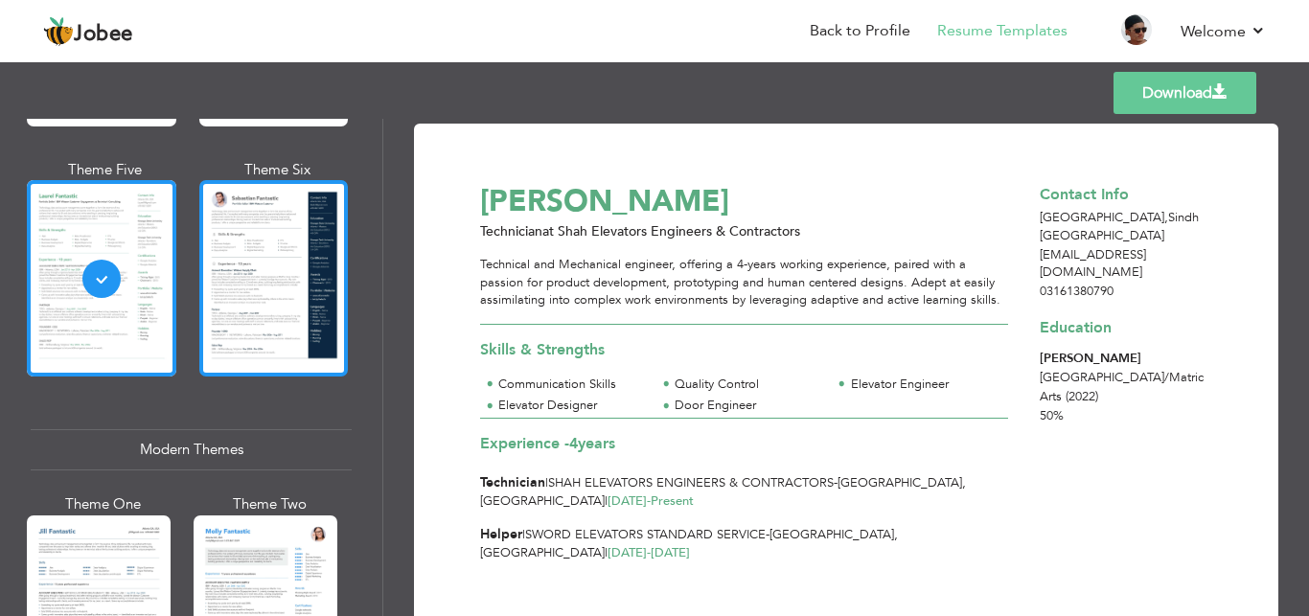
click at [309, 251] on div at bounding box center [273, 278] width 149 height 196
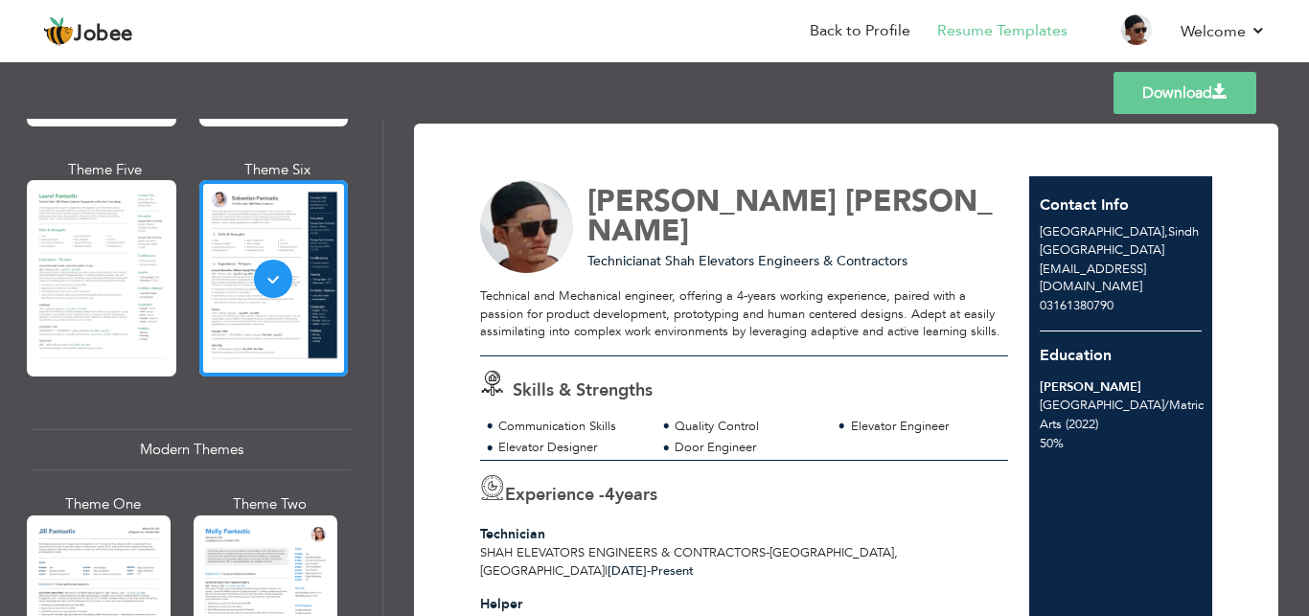
click at [693, 326] on div "Technical and Mechanical engineer, offering a 4-years working experience, paire…" at bounding box center [744, 314] width 528 height 54
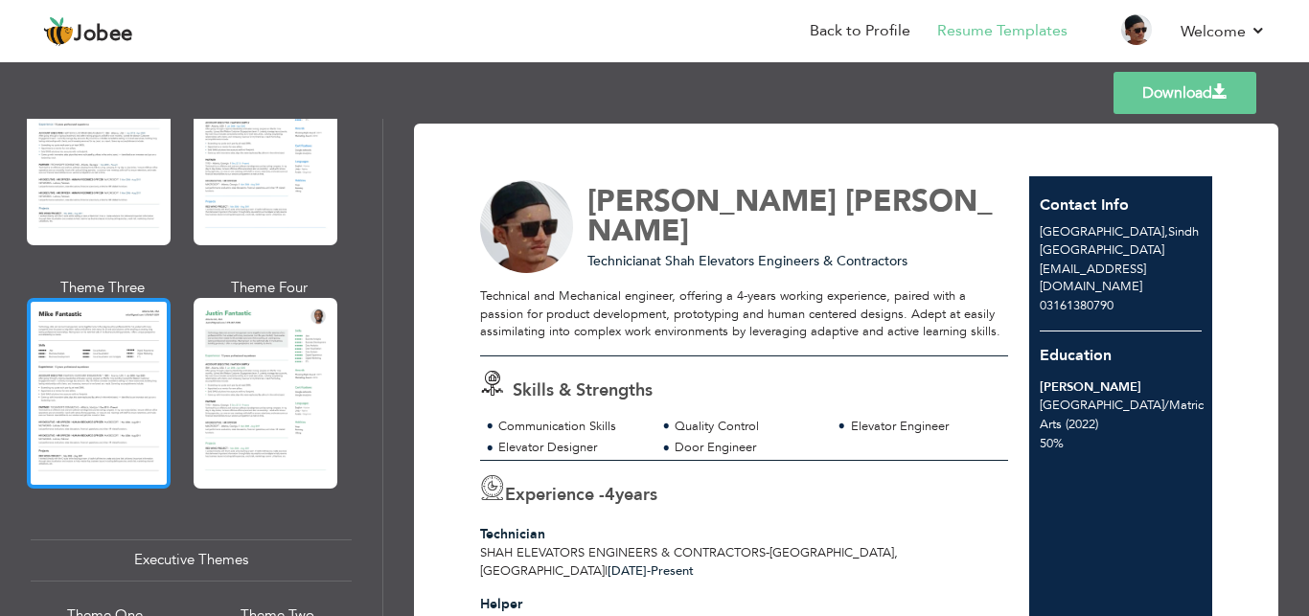
scroll to position [805, 0]
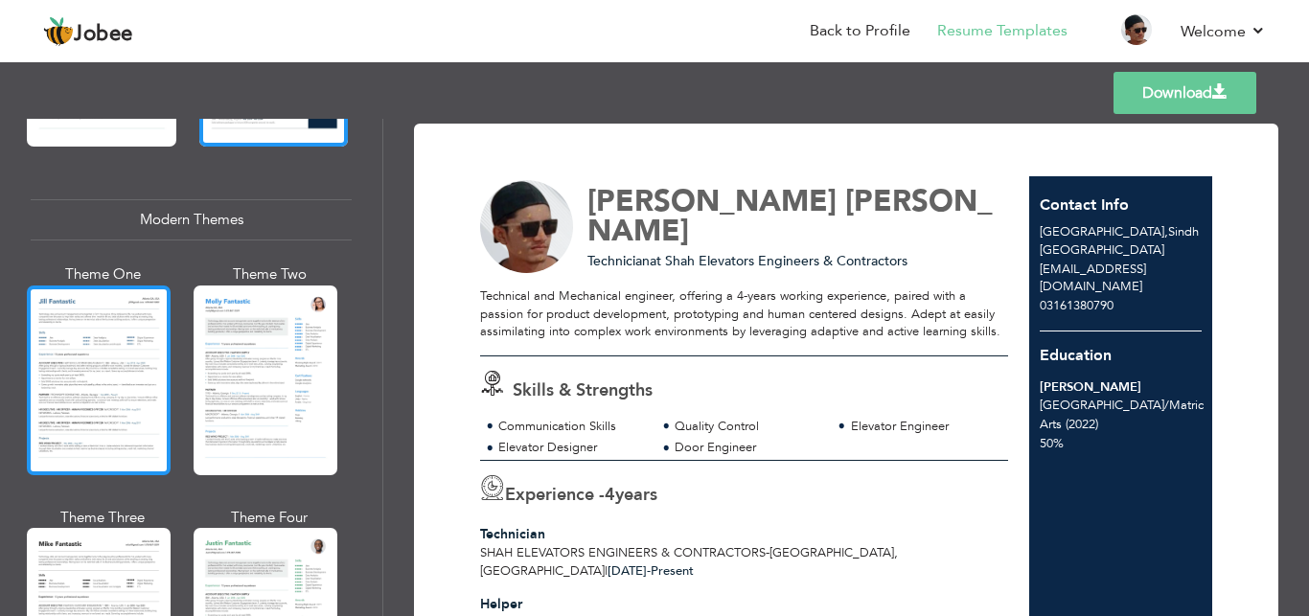
click at [120, 379] on div at bounding box center [99, 381] width 144 height 190
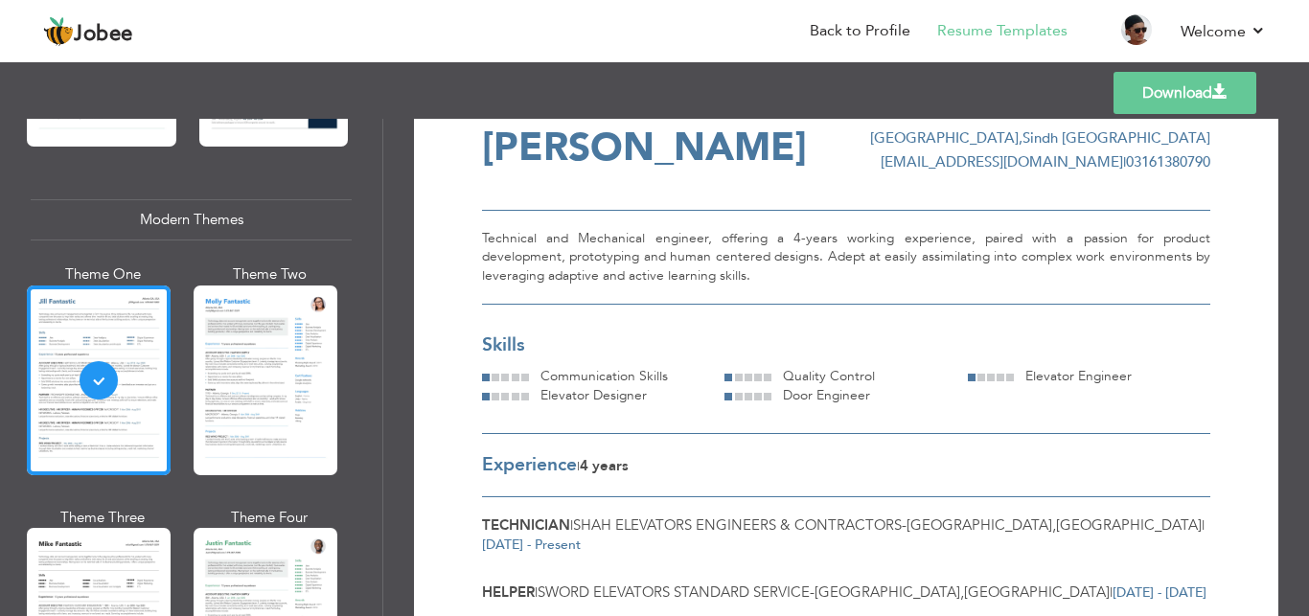
scroll to position [0, 0]
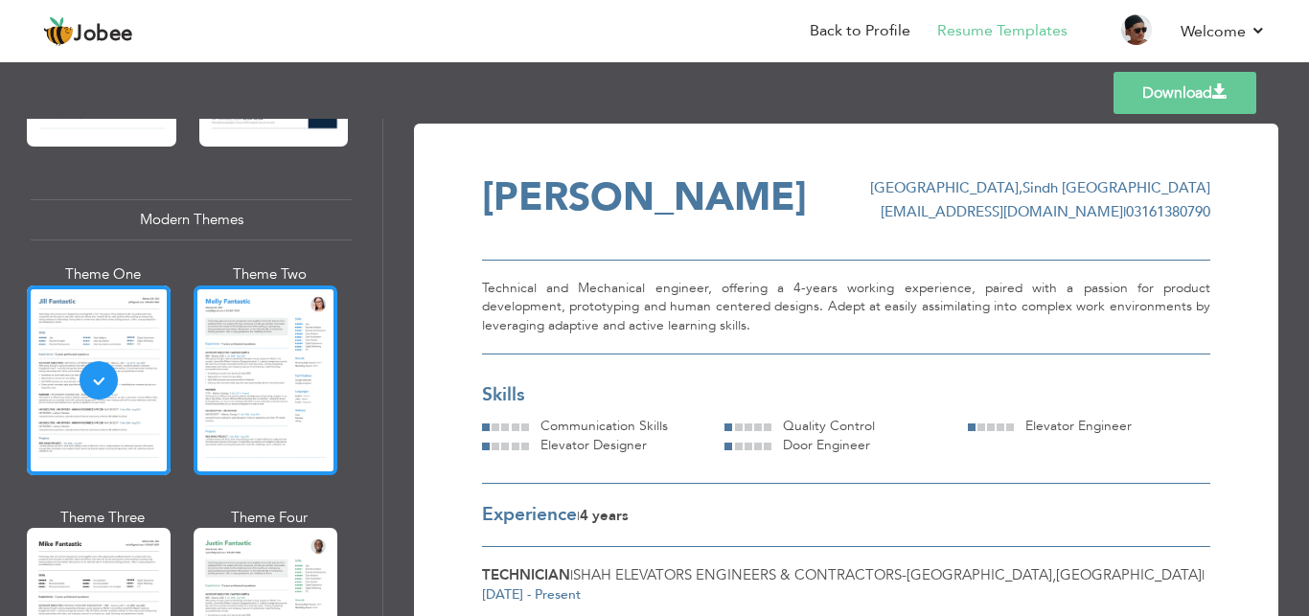
click at [313, 350] on div at bounding box center [266, 381] width 144 height 190
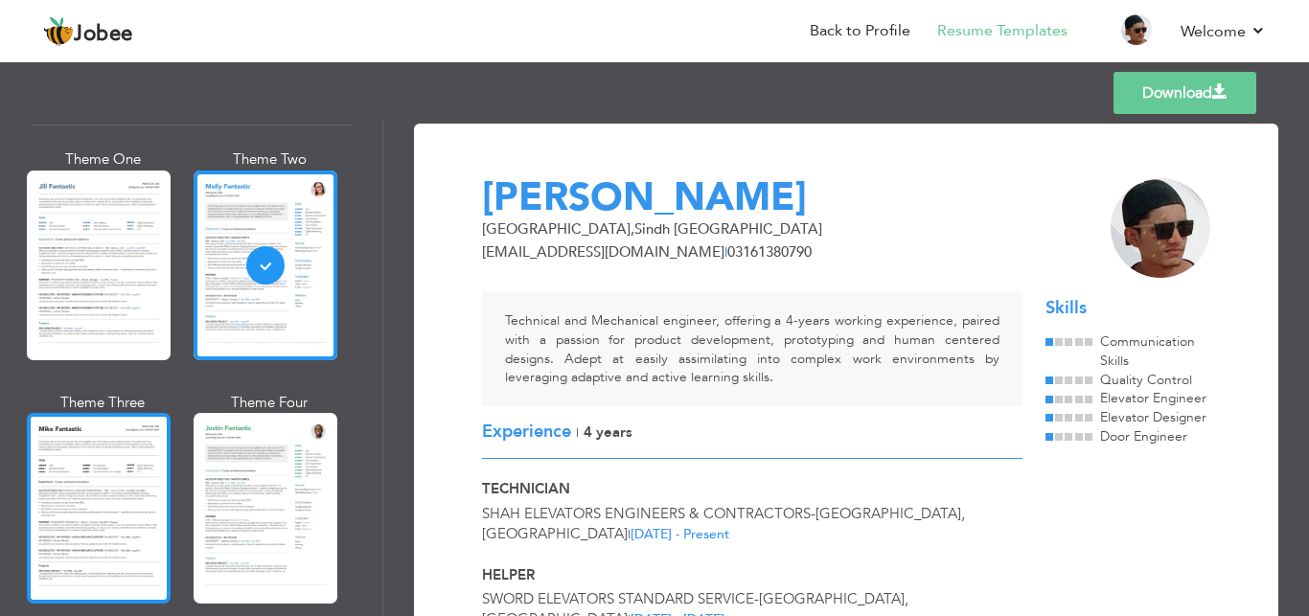
click at [84, 440] on div at bounding box center [99, 508] width 144 height 190
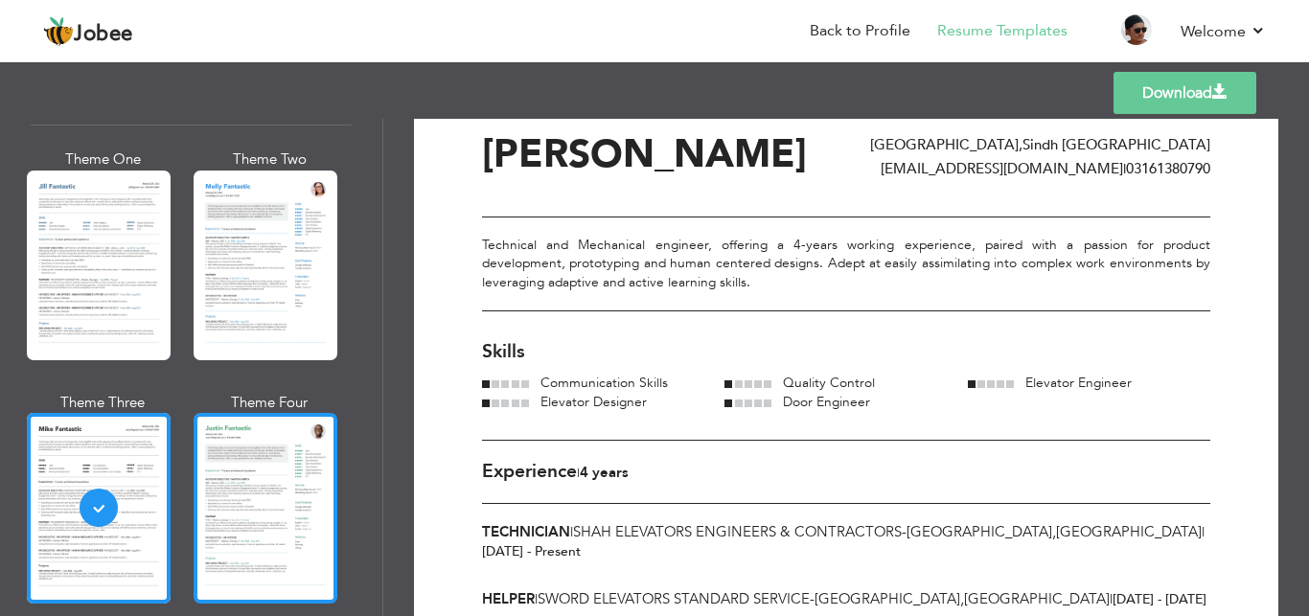
click at [216, 414] on div at bounding box center [266, 508] width 144 height 190
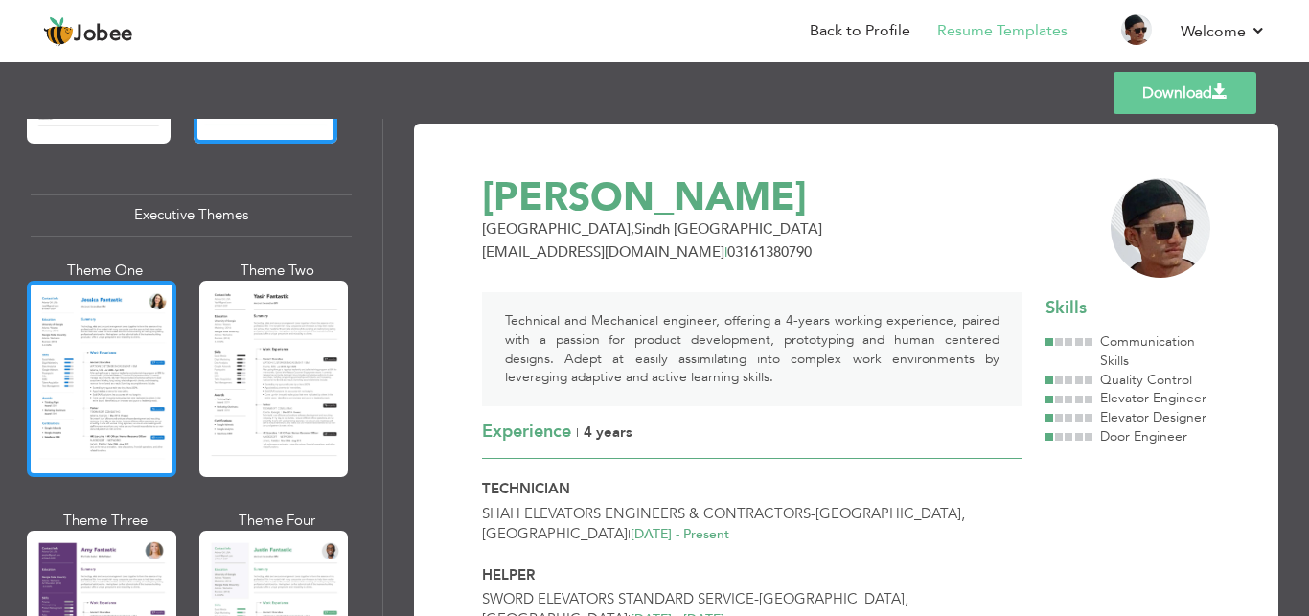
click at [116, 387] on div at bounding box center [101, 379] width 149 height 196
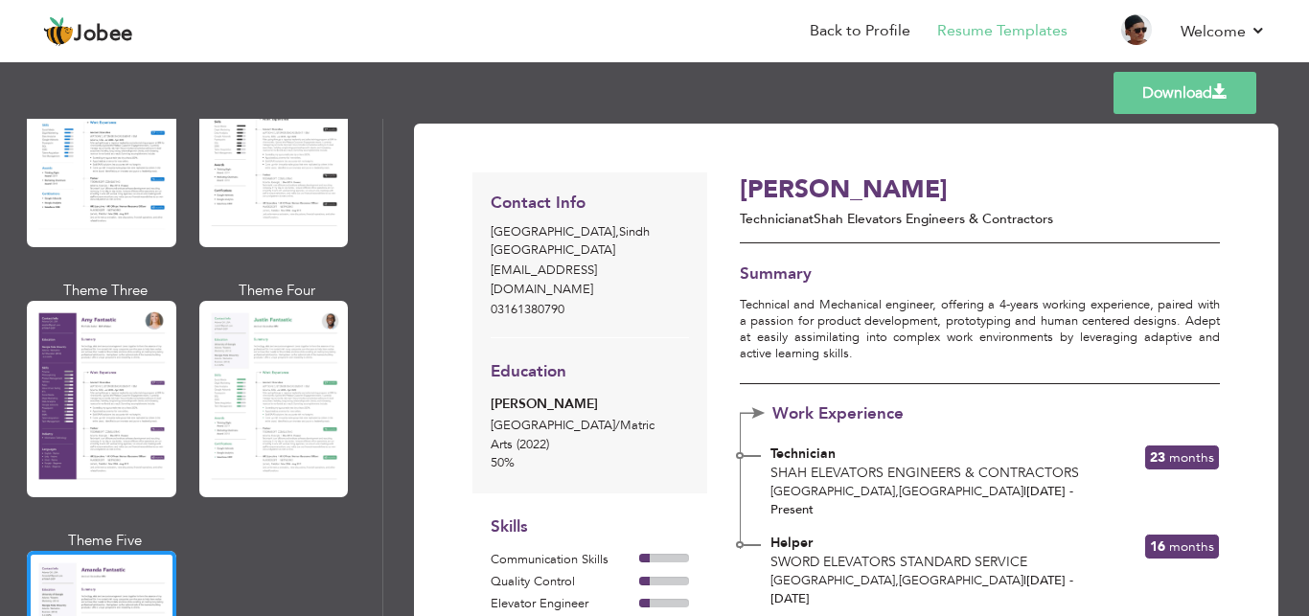
scroll to position [120, 0]
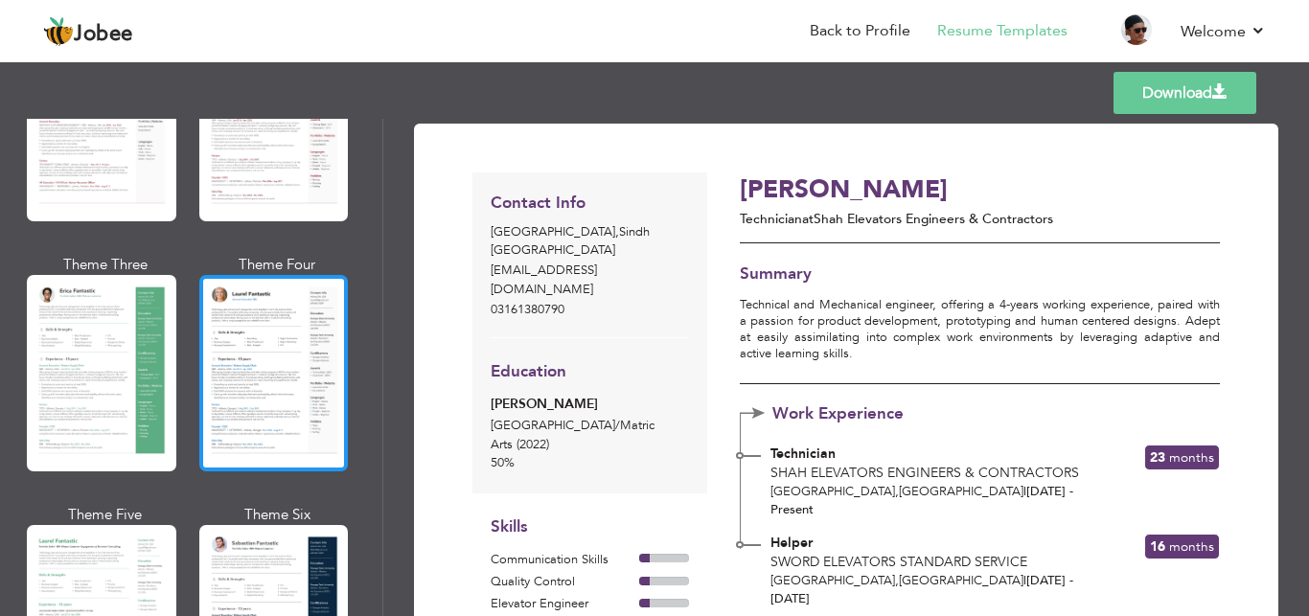
click at [259, 351] on div at bounding box center [273, 373] width 149 height 196
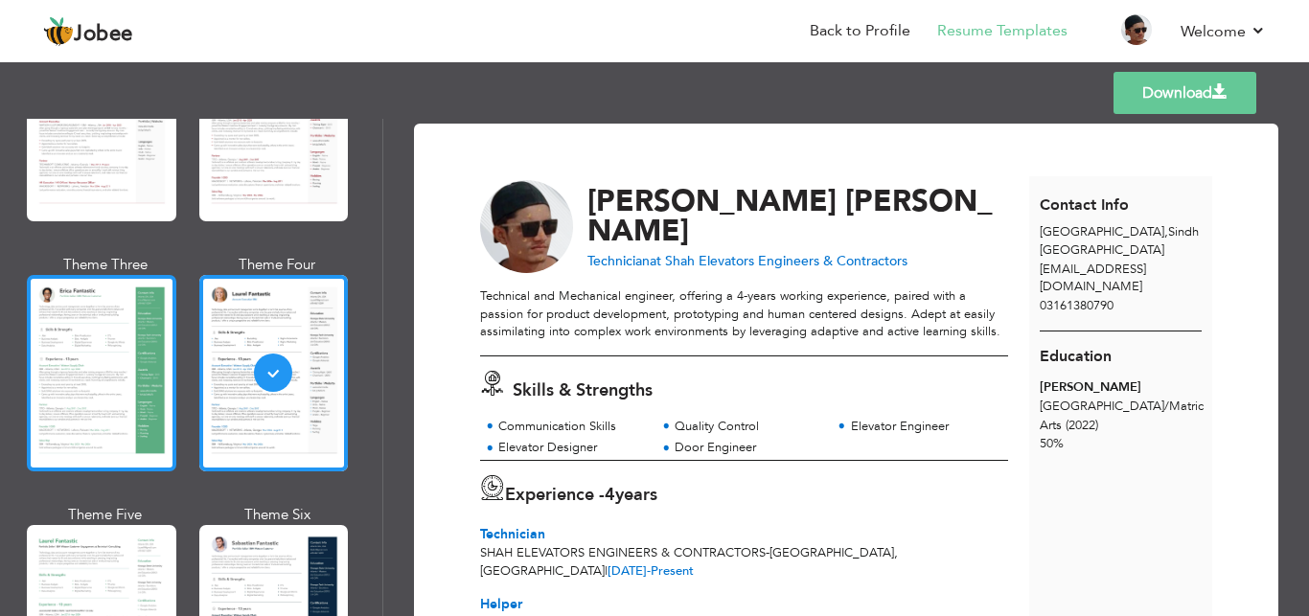
click at [135, 335] on div at bounding box center [101, 373] width 149 height 196
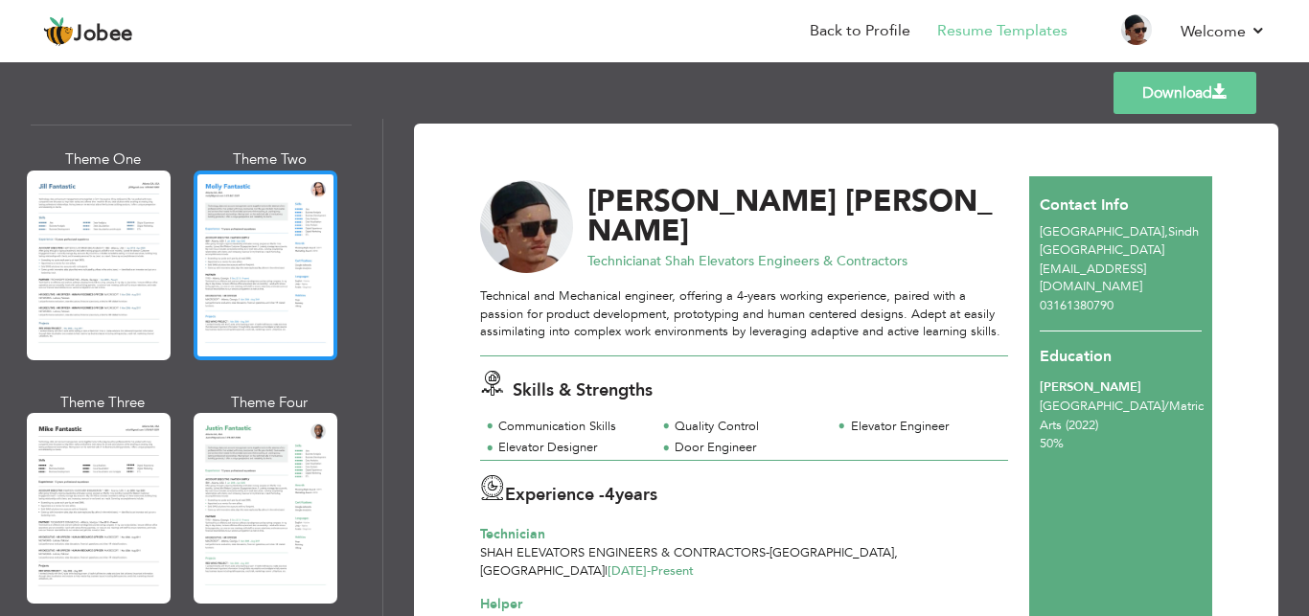
click at [267, 260] on div at bounding box center [266, 266] width 144 height 190
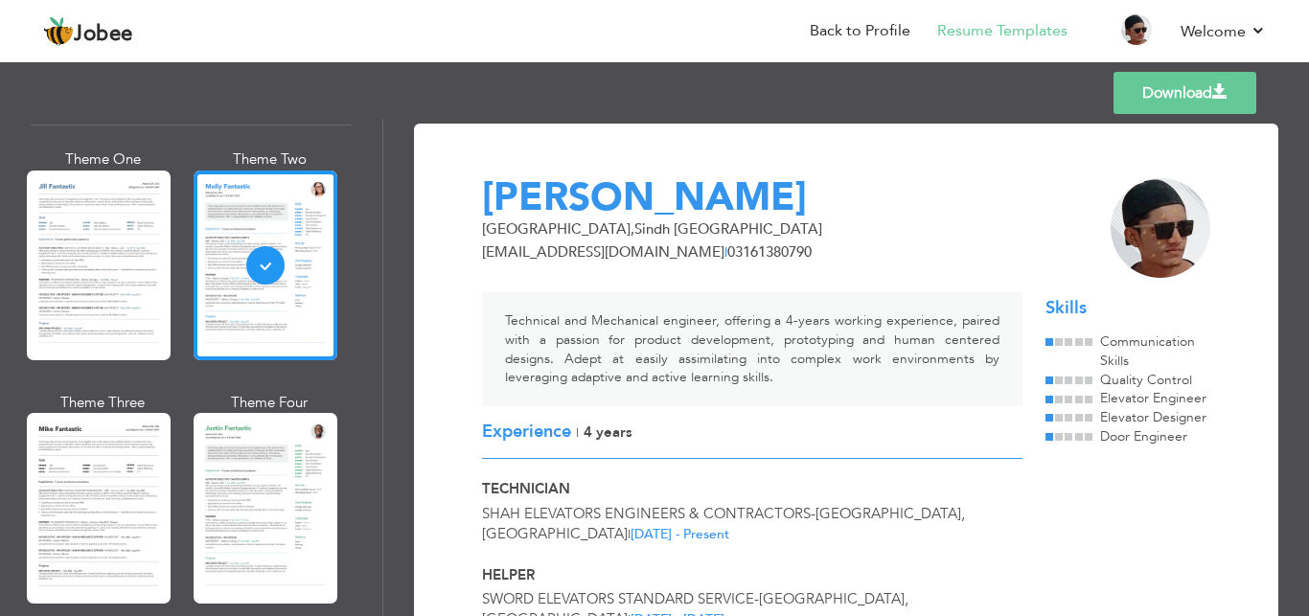
click at [1192, 93] on link "Download" at bounding box center [1184, 93] width 143 height 42
